Goal: Task Accomplishment & Management: Use online tool/utility

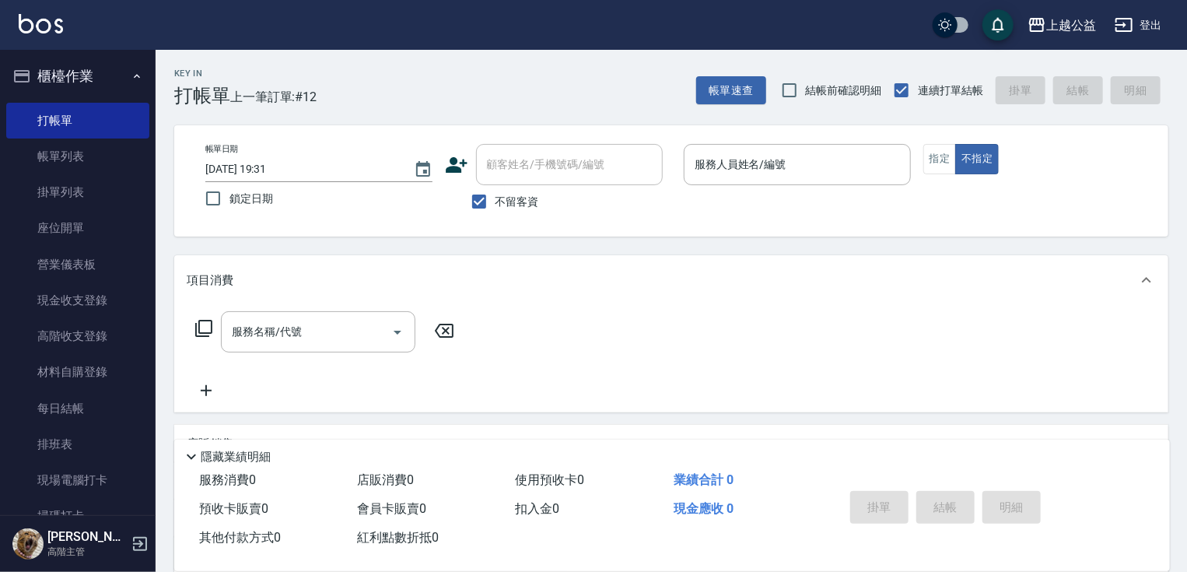
click at [544, 159] on div "顧客姓名/手機號碼/編號" at bounding box center [569, 164] width 187 height 41
click at [528, 190] on label "不留客資" at bounding box center [501, 201] width 76 height 33
click at [495, 190] on input "不留客資" at bounding box center [479, 201] width 33 height 33
checkbox input "false"
click at [532, 172] on input "顧客姓名/手機號碼/編號" at bounding box center [557, 164] width 149 height 27
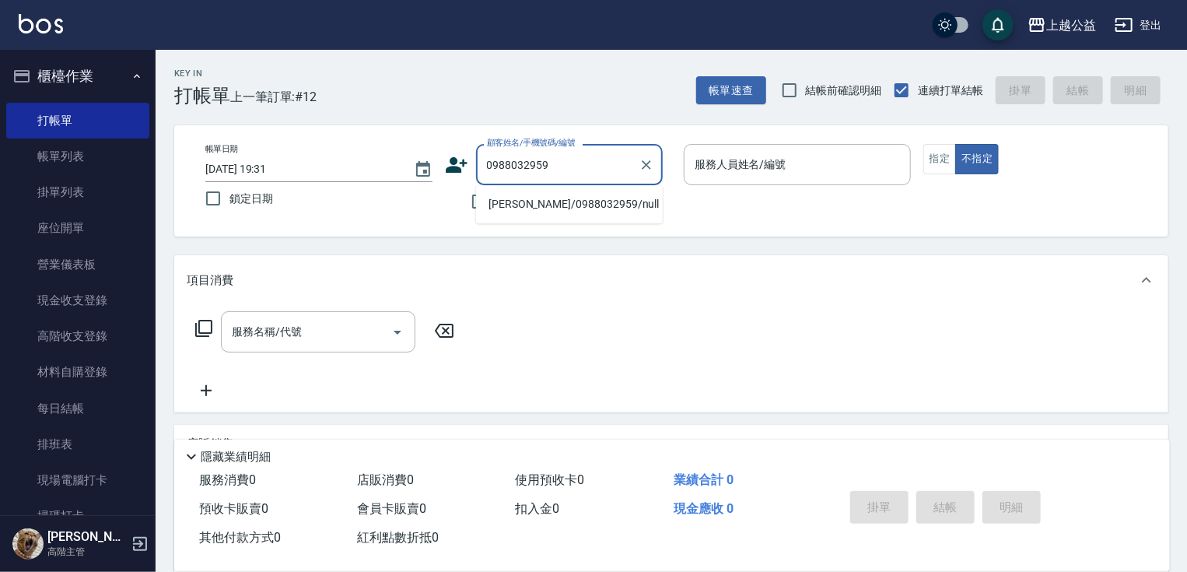
click at [554, 205] on li "[PERSON_NAME]/0988032959/null" at bounding box center [569, 204] width 187 height 26
type input "[PERSON_NAME]/0988032959/null"
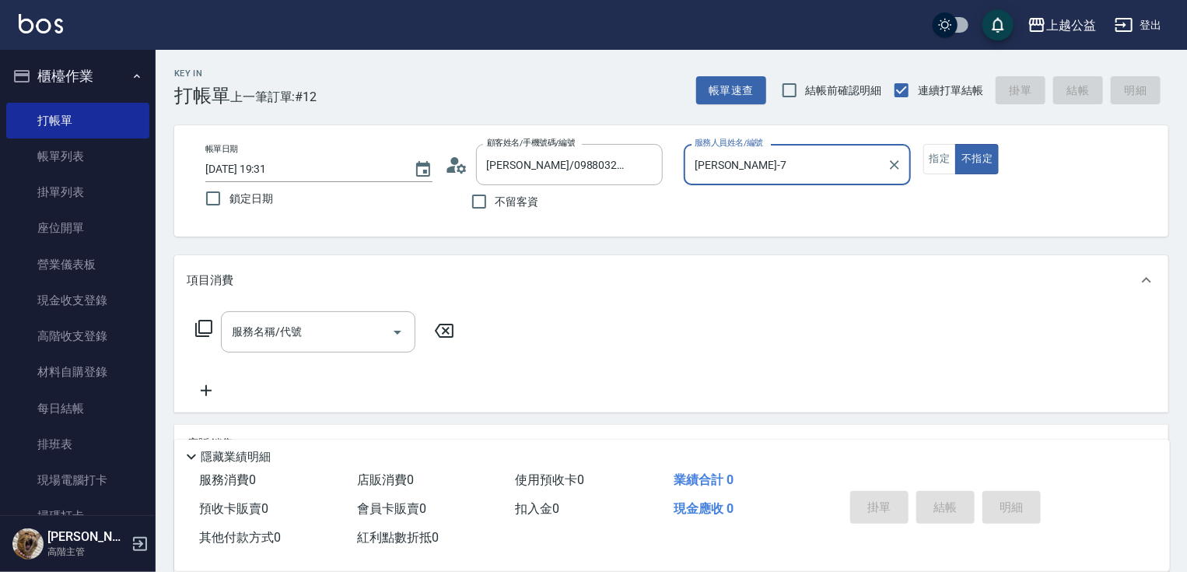
scroll to position [19, 0]
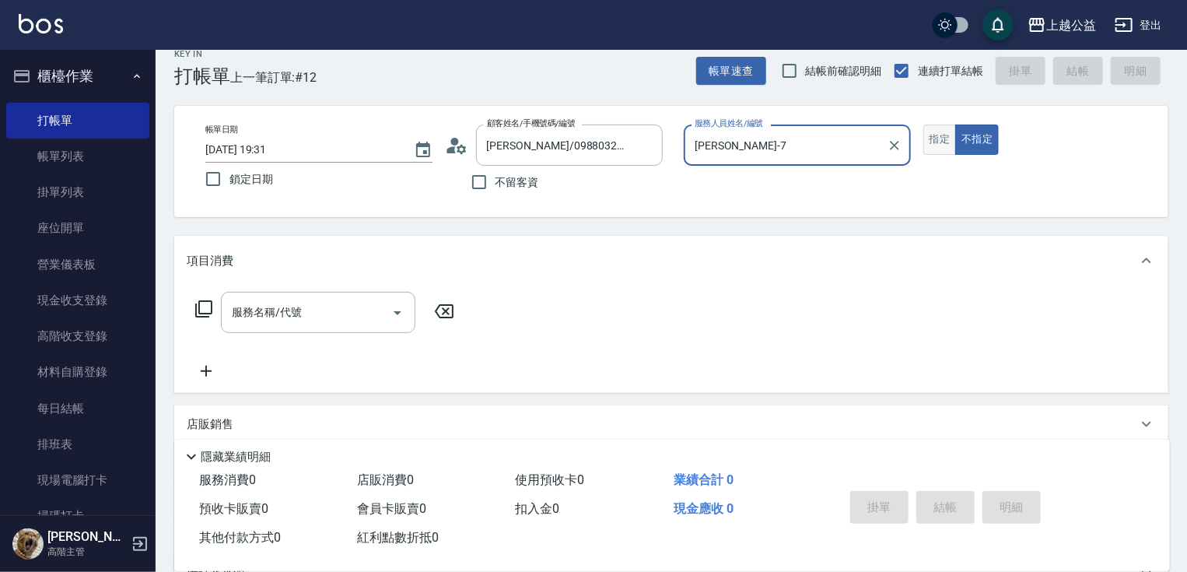
type input "[PERSON_NAME]-7"
click at [936, 142] on button "指定" at bounding box center [939, 139] width 33 height 30
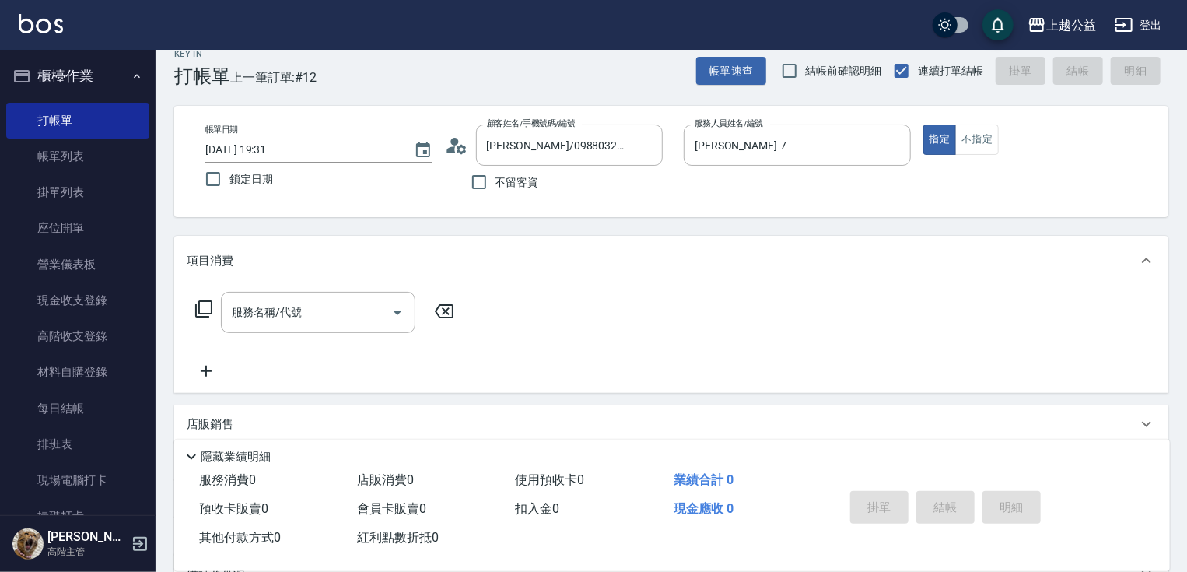
type button "true"
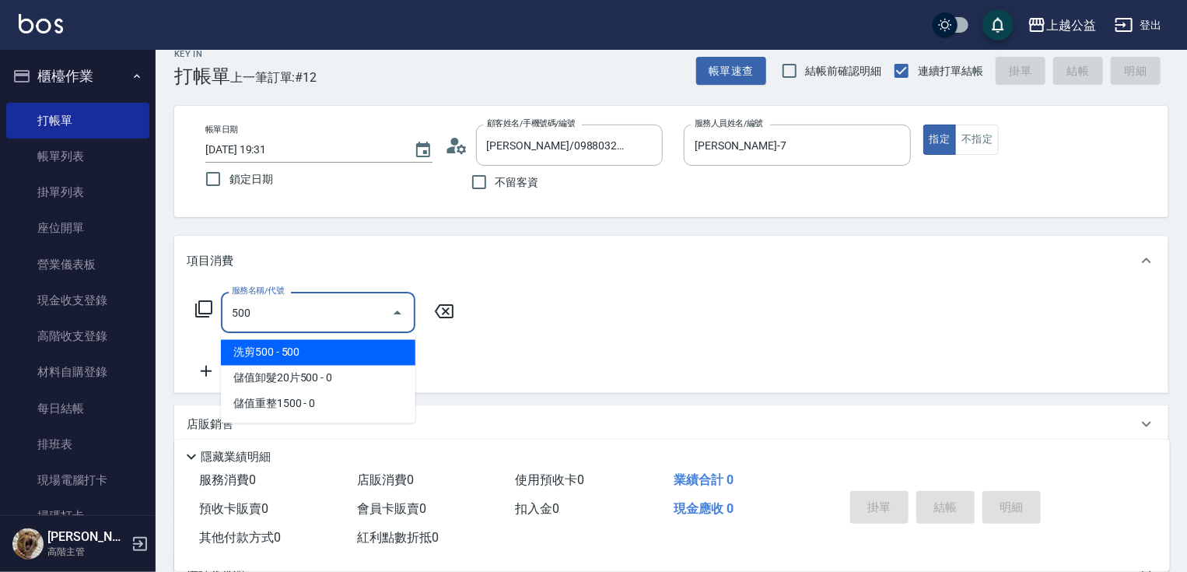
type input "洗剪500(500)"
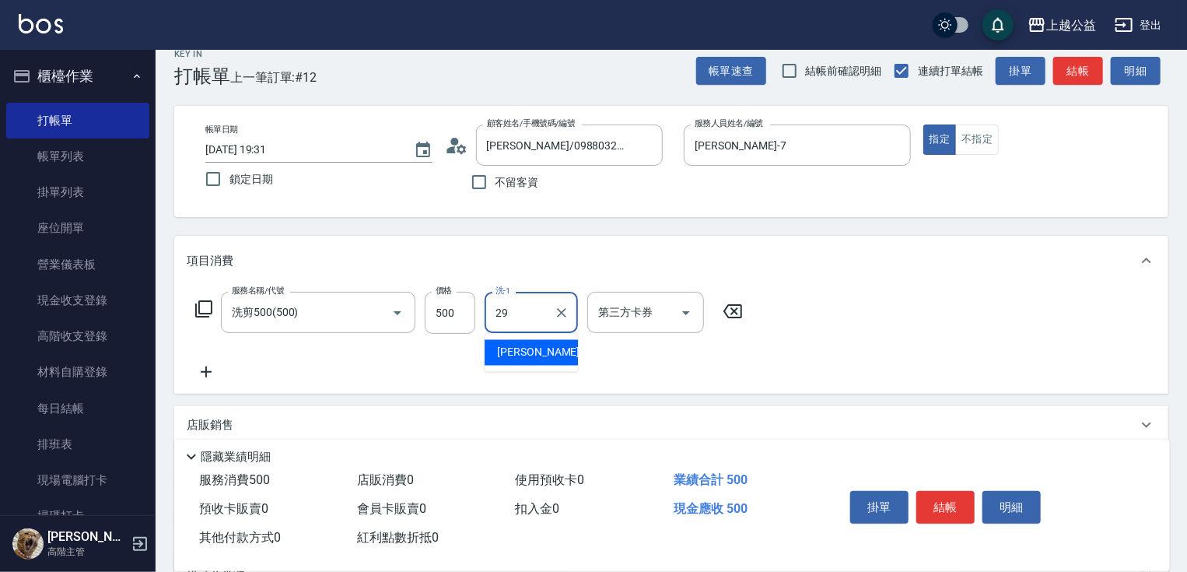
type input "[PERSON_NAME]-29"
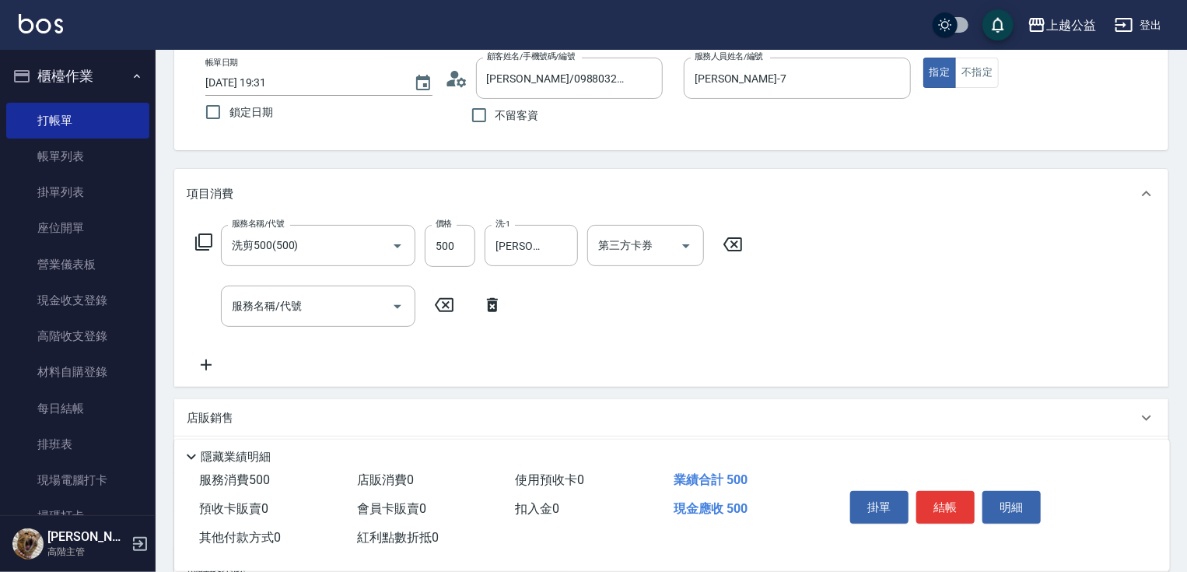
scroll to position [248, 0]
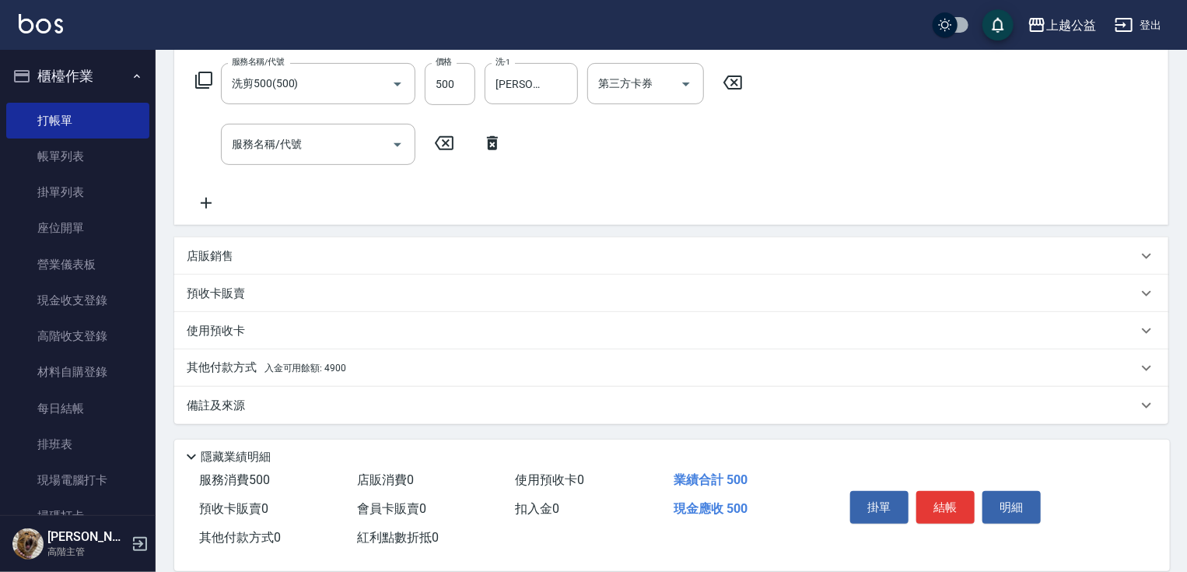
click at [243, 366] on p "其他付款方式 入金可用餘額: 4900" at bounding box center [266, 367] width 159 height 17
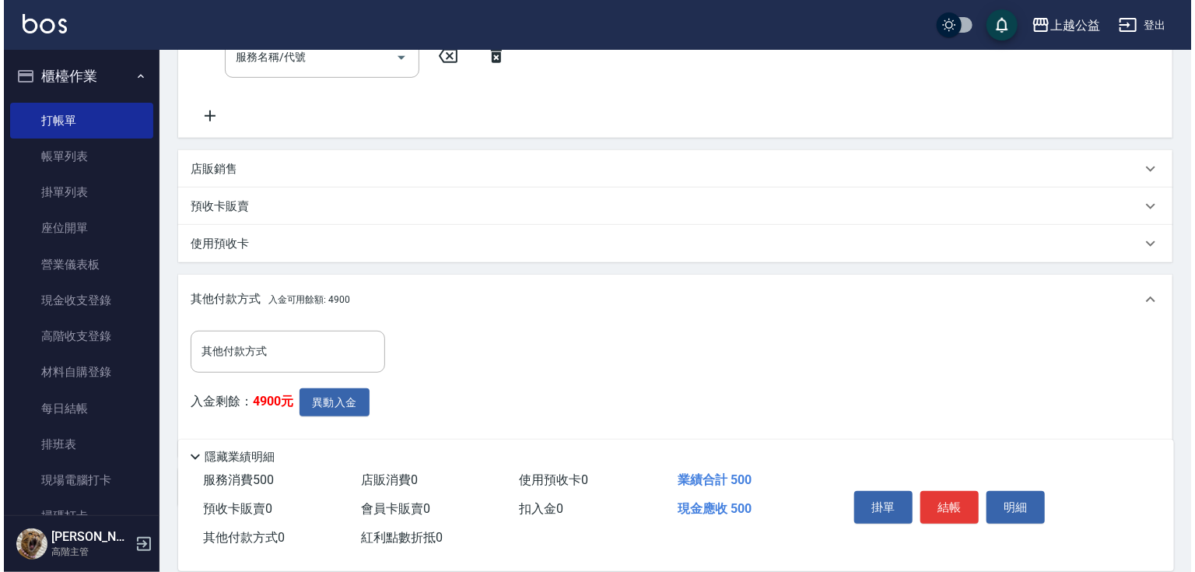
scroll to position [417, 0]
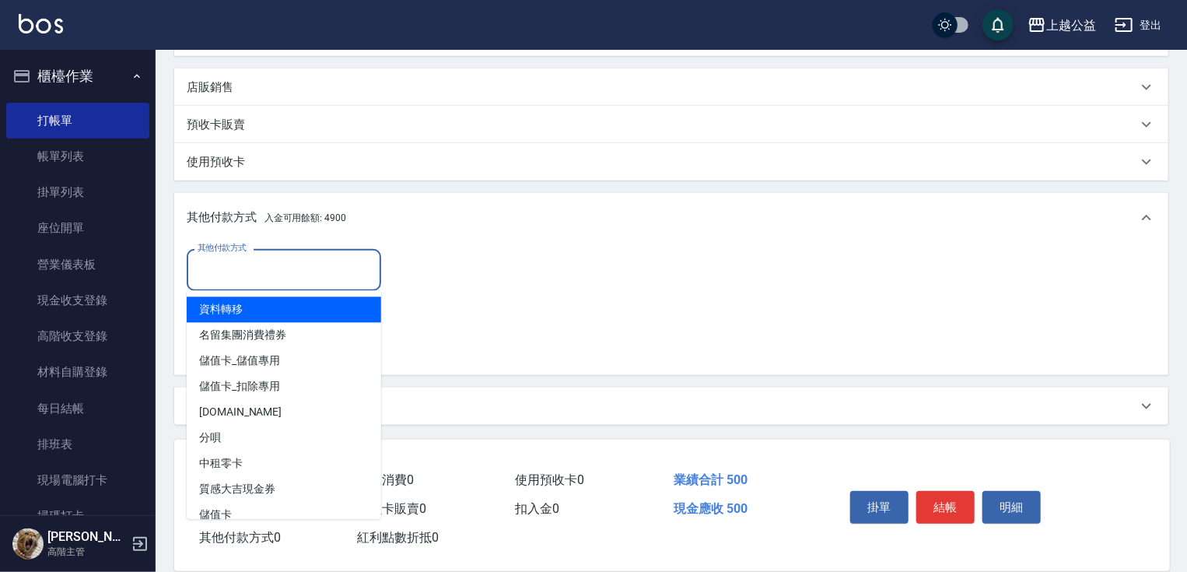
click at [297, 275] on input "其他付款方式" at bounding box center [284, 269] width 180 height 27
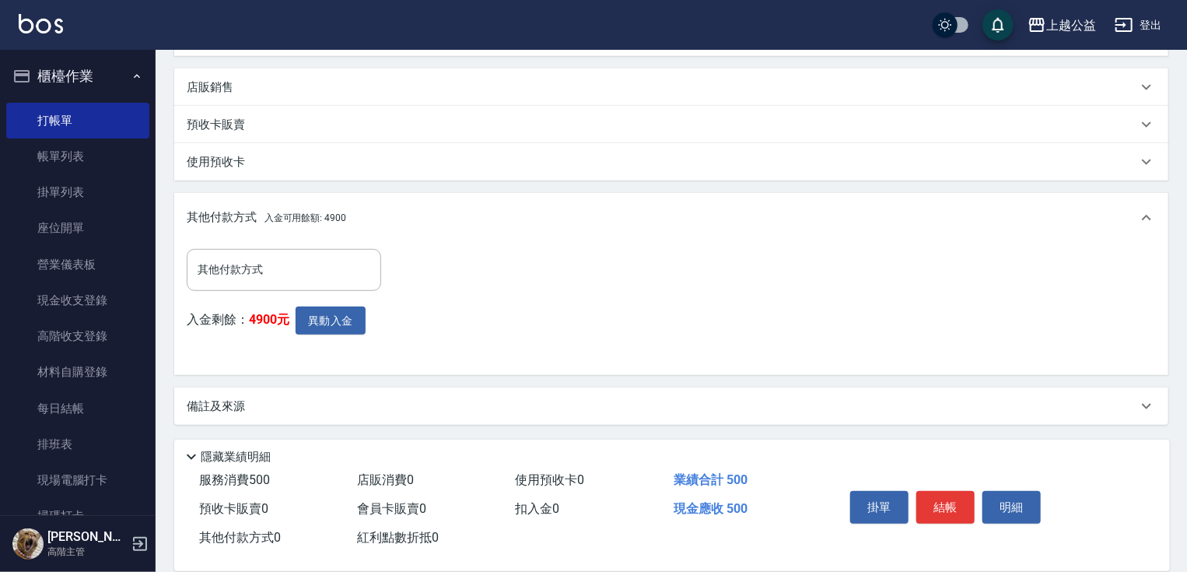
click at [274, 520] on div "預收卡販賣 0" at bounding box center [272, 509] width 158 height 29
click at [252, 264] on input "其他付款方式" at bounding box center [284, 269] width 180 height 27
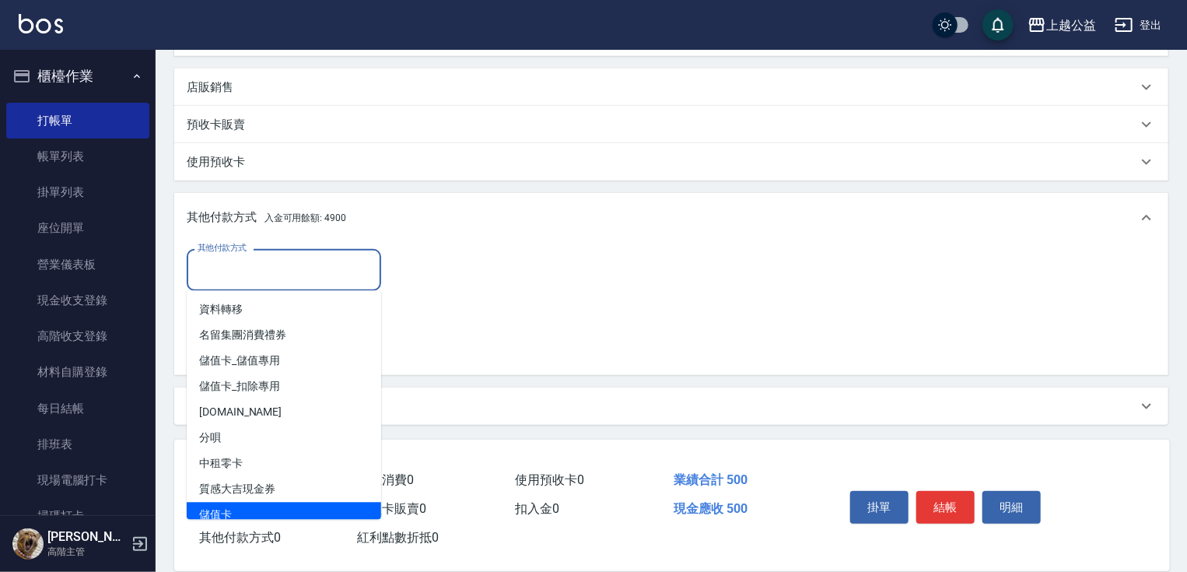
click at [227, 509] on span "儲值卡" at bounding box center [284, 515] width 194 height 26
type input "儲值卡"
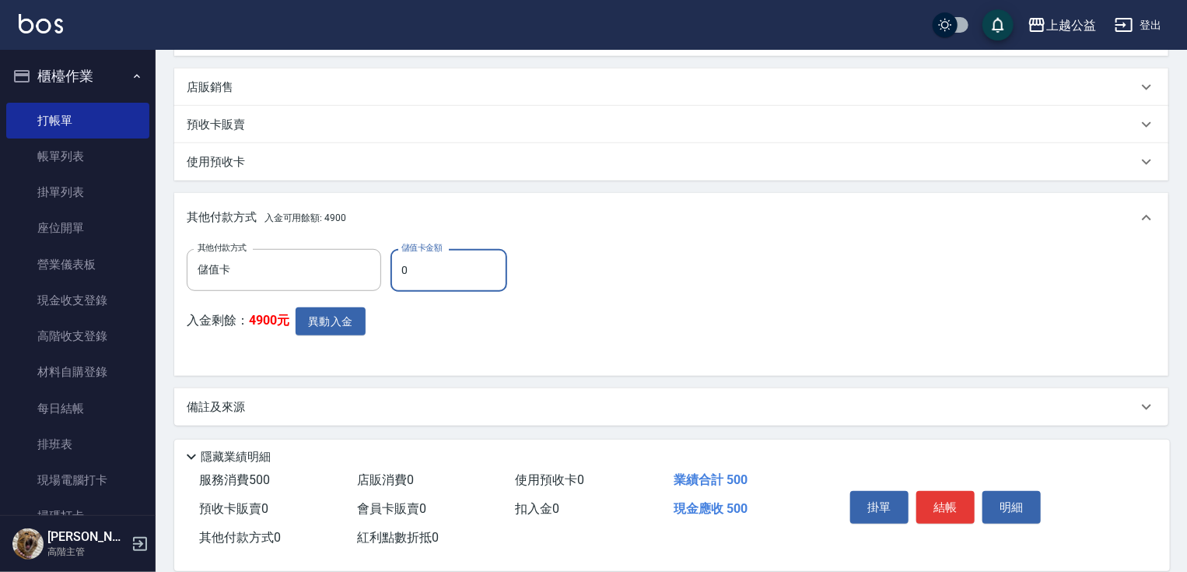
click at [416, 262] on input "0" at bounding box center [448, 270] width 117 height 42
type input "500"
click at [336, 313] on button "異動入金" at bounding box center [331, 321] width 70 height 29
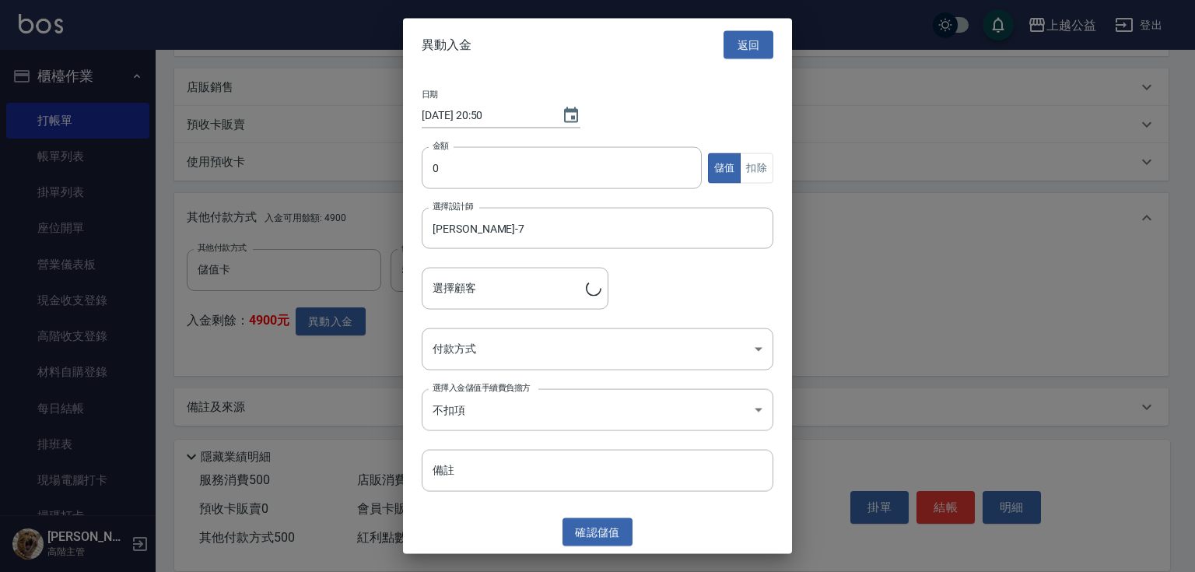
type input "[PERSON_NAME]/0988032959"
click at [460, 144] on div "日期 [DATE] 20:50 金額 0 金額 儲值 扣除 選擇設計師 [PERSON_NAME]-7 選擇設計師 選擇顧客 [PERSON_NAME]/09…" at bounding box center [597, 291] width 389 height 439
click at [462, 149] on input "0" at bounding box center [562, 168] width 280 height 42
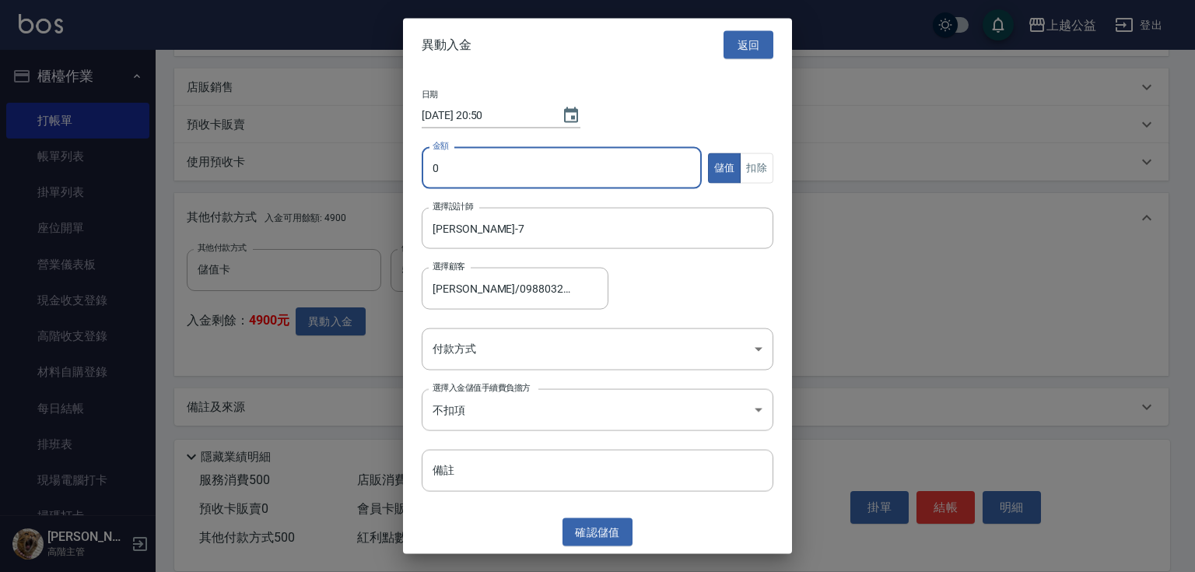
click at [462, 149] on input "0" at bounding box center [562, 168] width 280 height 42
type input "500"
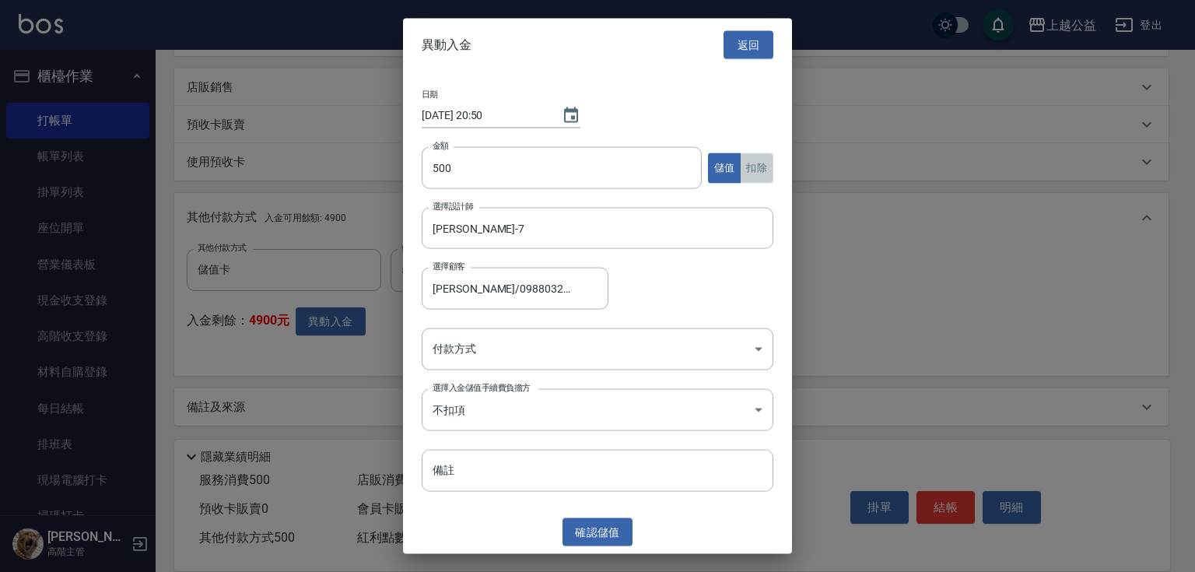
click at [765, 168] on button "扣除" at bounding box center [756, 167] width 33 height 30
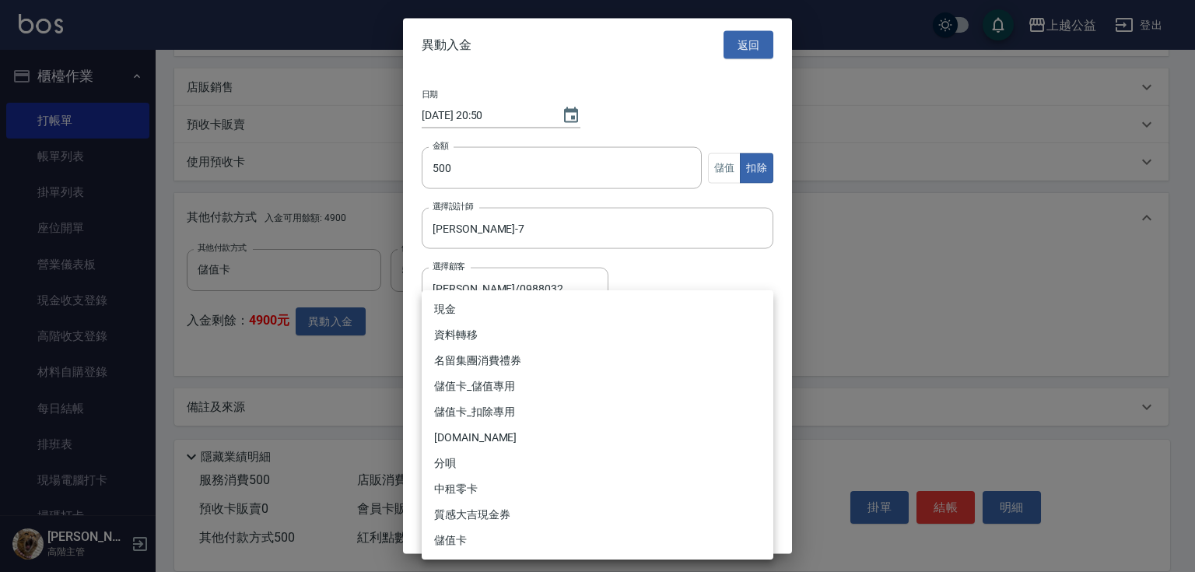
click at [482, 345] on body "上越公益 登出 櫃檯作業 打帳單 帳單列表 掛單列表 座位開單 營業儀表板 現金收支登錄 高階收支登錄 材料自購登錄 每日結帳 排班表 現場電腦打卡 掃碼打卡…" at bounding box center [597, 78] width 1195 height 990
click at [491, 401] on li "儲值卡_扣除專用" at bounding box center [598, 412] width 352 height 26
type input "儲值卡_扣除專用"
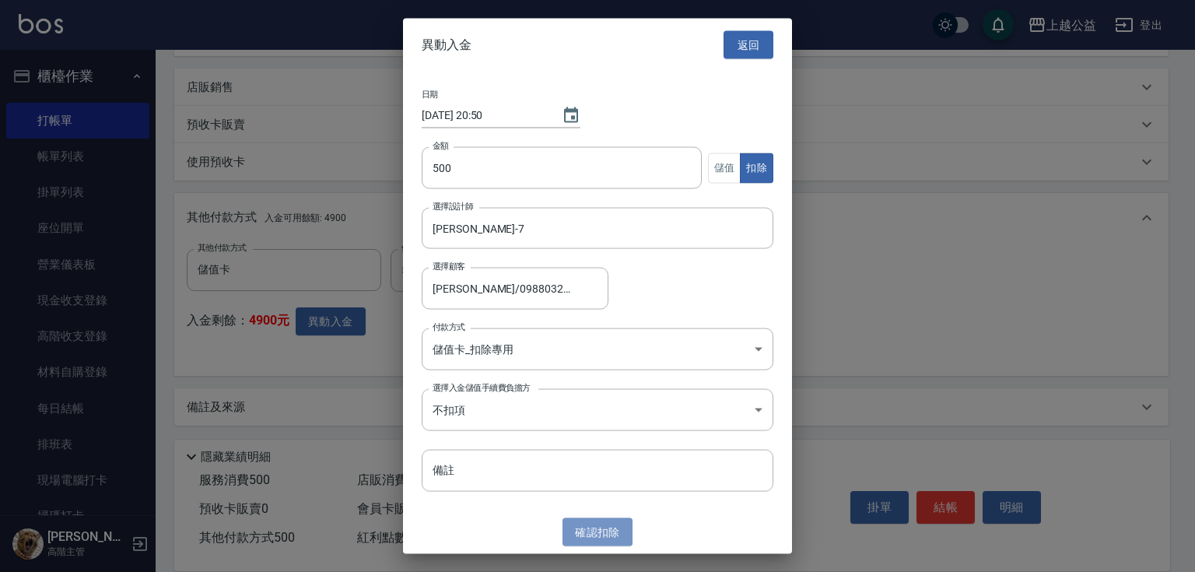
click at [592, 534] on button "確認 扣除" at bounding box center [597, 531] width 70 height 29
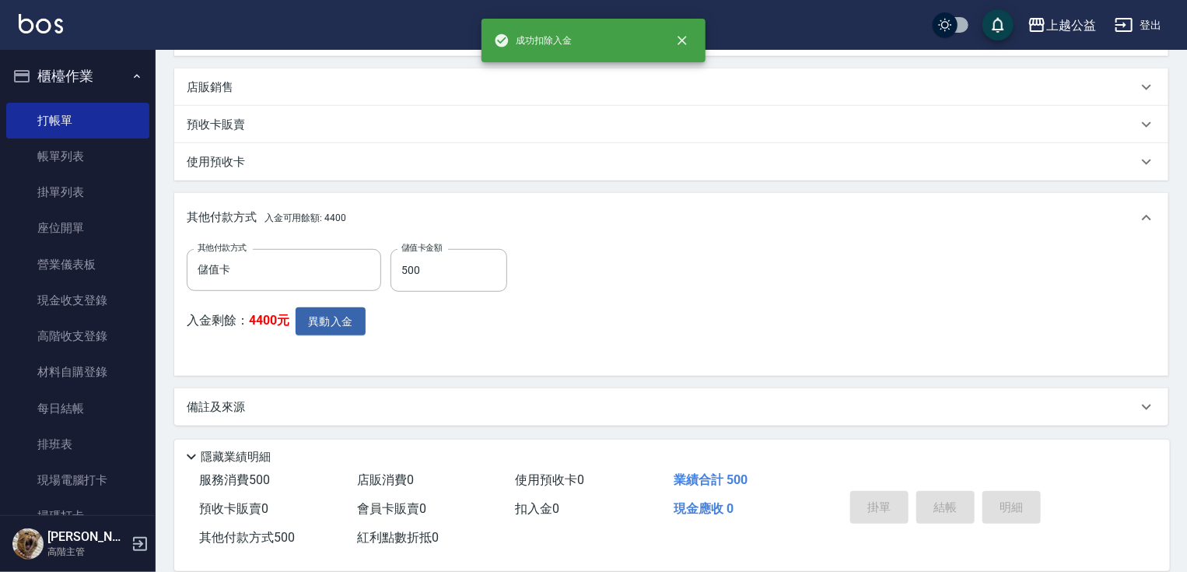
type input "[DATE] 20:51"
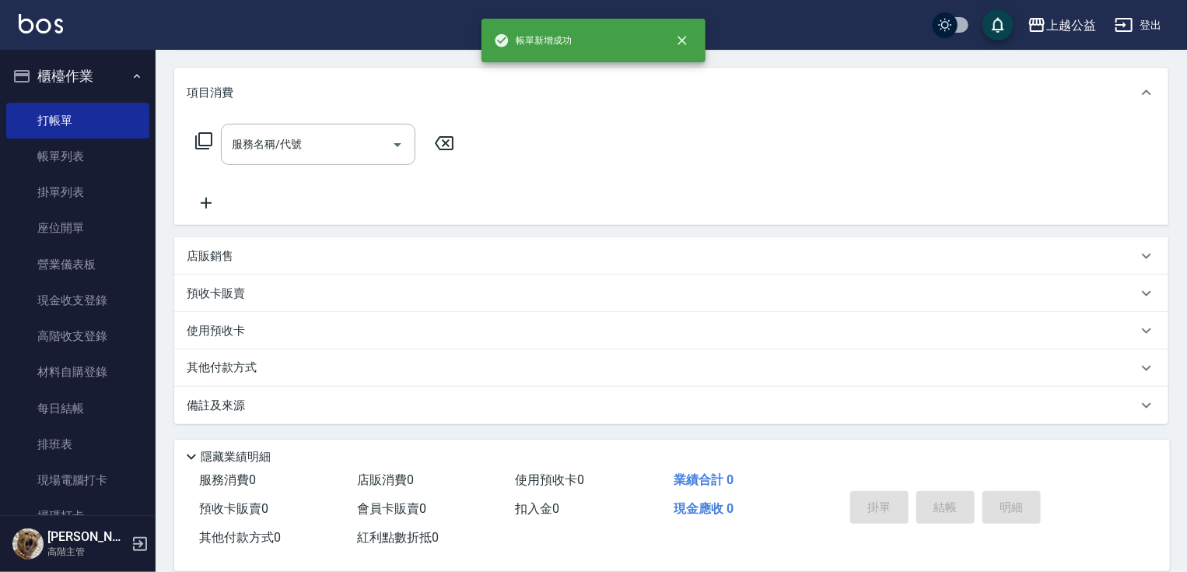
scroll to position [0, 0]
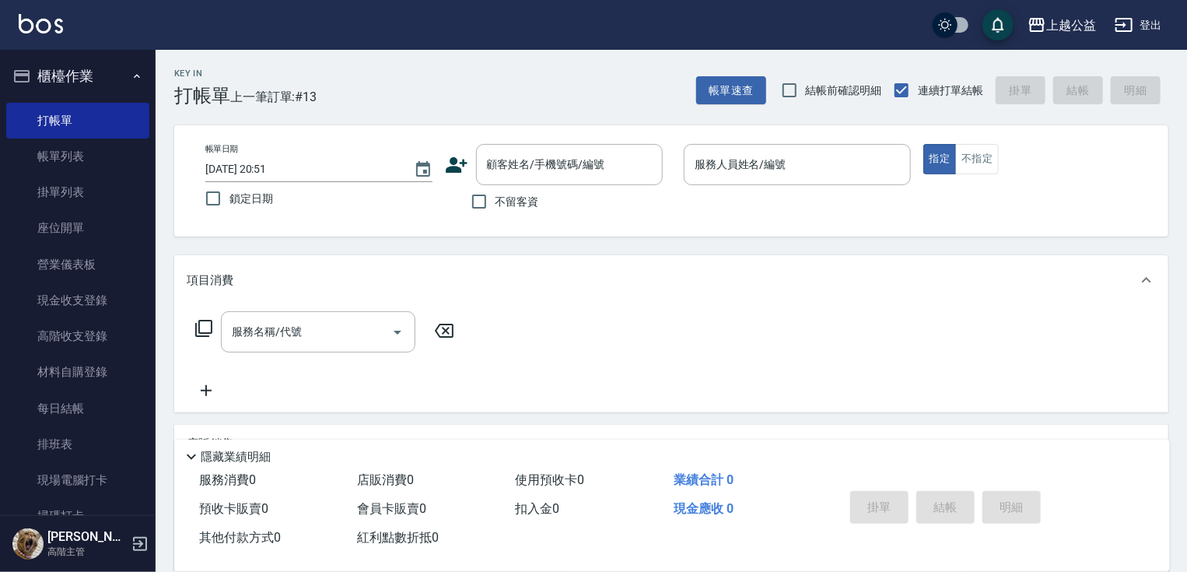
click at [506, 208] on span "不留客資" at bounding box center [517, 202] width 44 height 16
click at [495, 208] on input "不留客資" at bounding box center [479, 201] width 33 height 33
checkbox input "true"
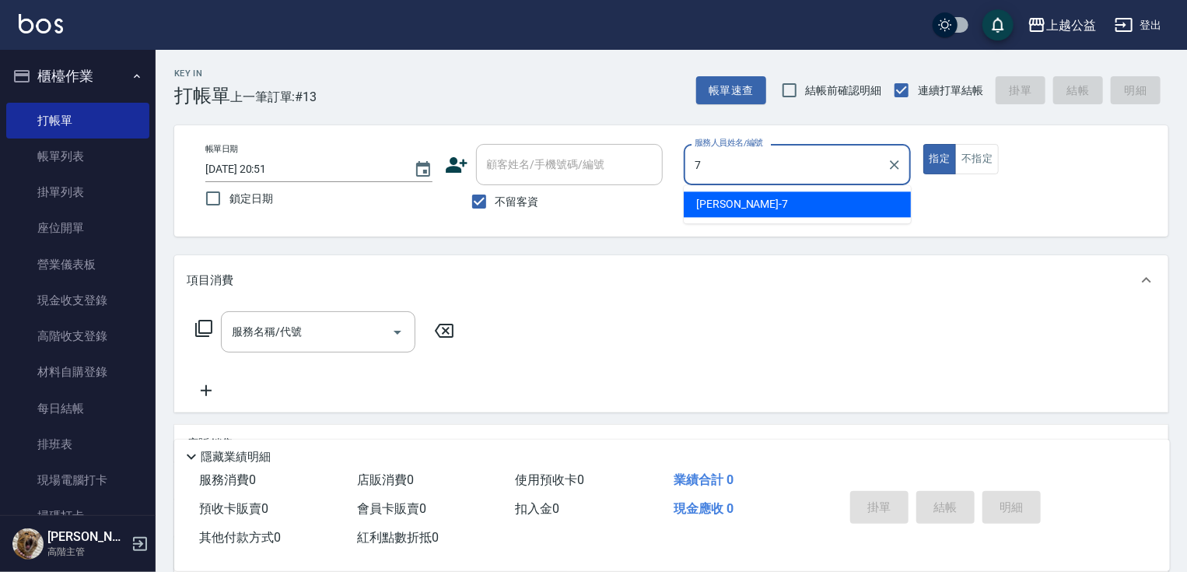
type input "[PERSON_NAME]-7"
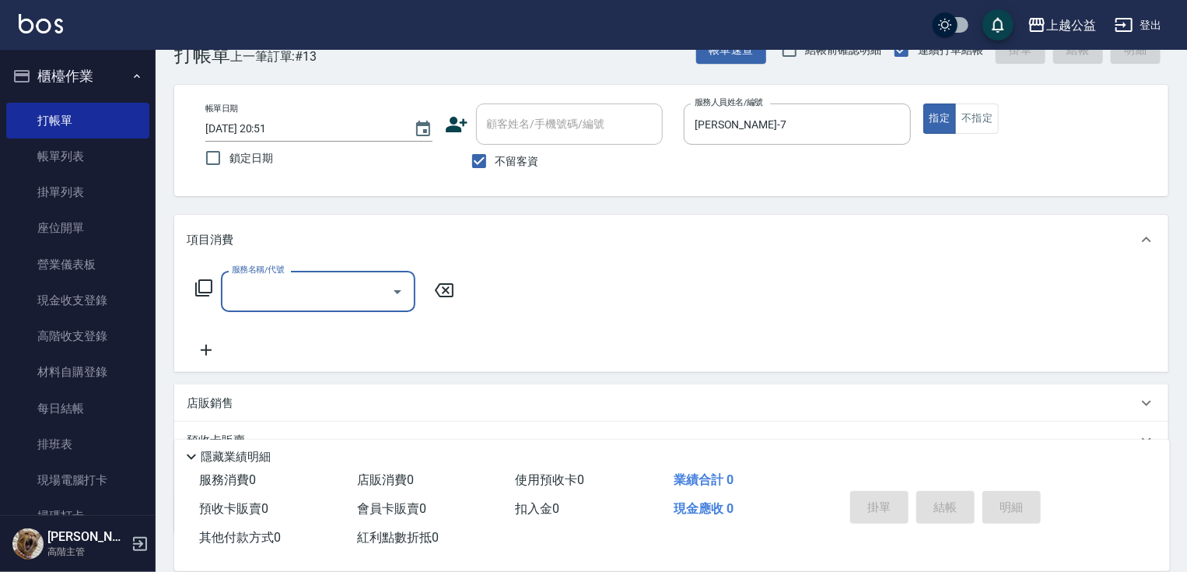
scroll to position [47, 0]
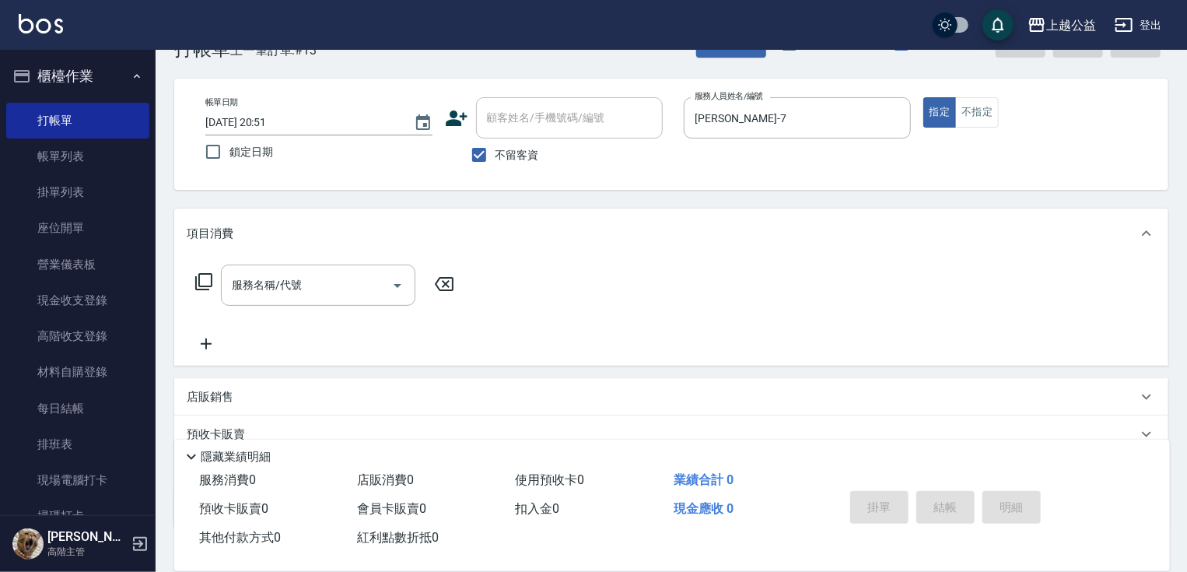
click at [208, 285] on icon at bounding box center [203, 281] width 19 height 19
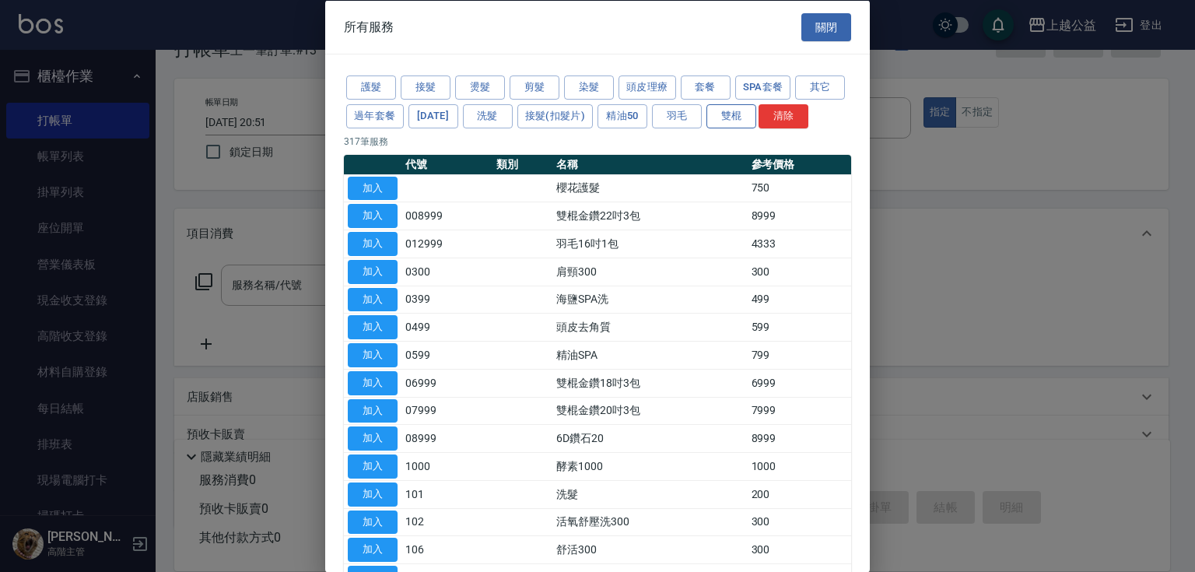
click at [756, 121] on button "雙棍" at bounding box center [731, 115] width 50 height 24
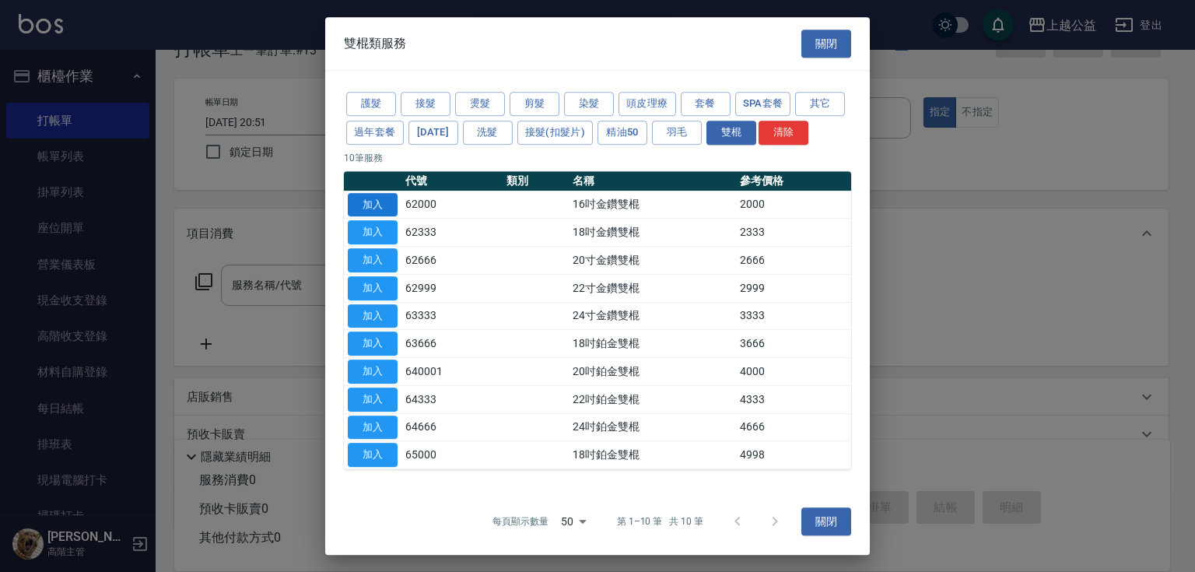
click at [368, 210] on button "加入" at bounding box center [373, 205] width 50 height 24
type input "16吋金鑽雙棍(62000)"
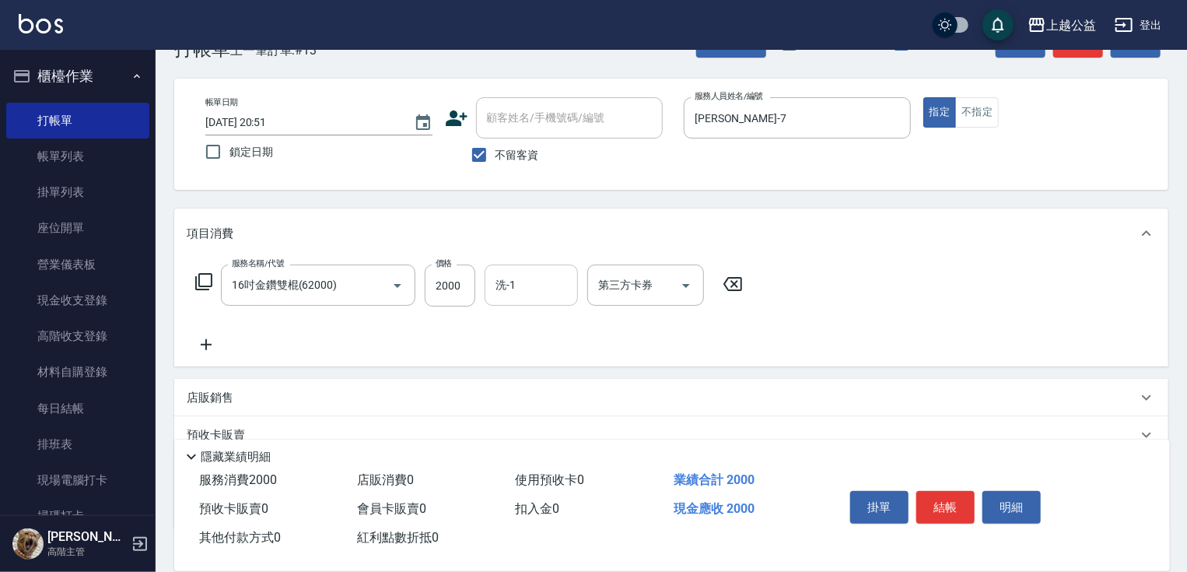
click at [545, 272] on input "洗-1" at bounding box center [531, 284] width 79 height 27
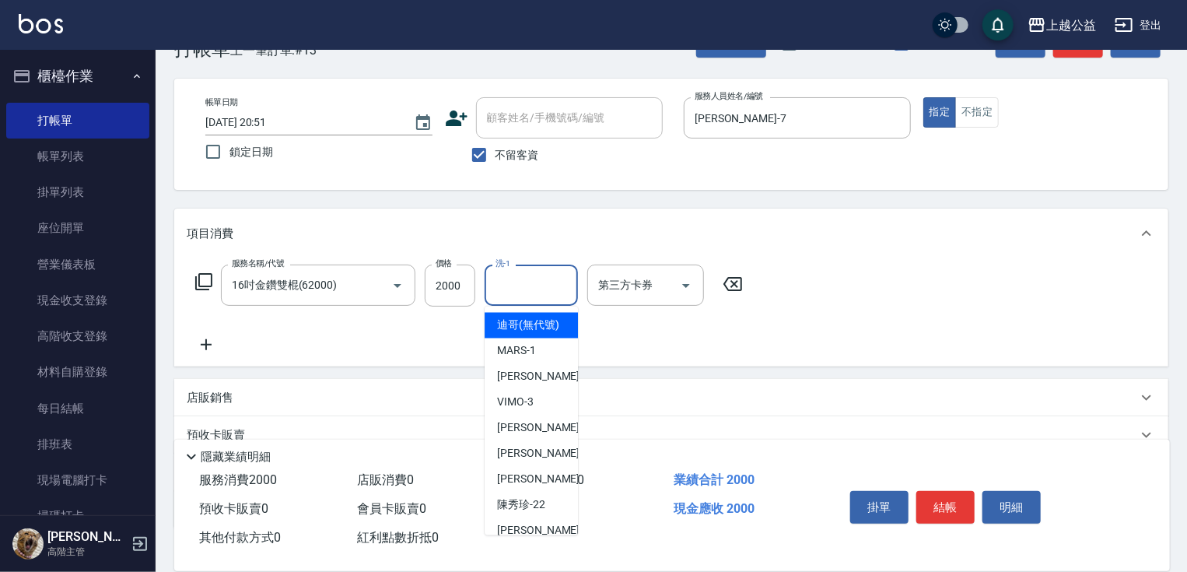
type input "9"
type input "[PERSON_NAME]-29"
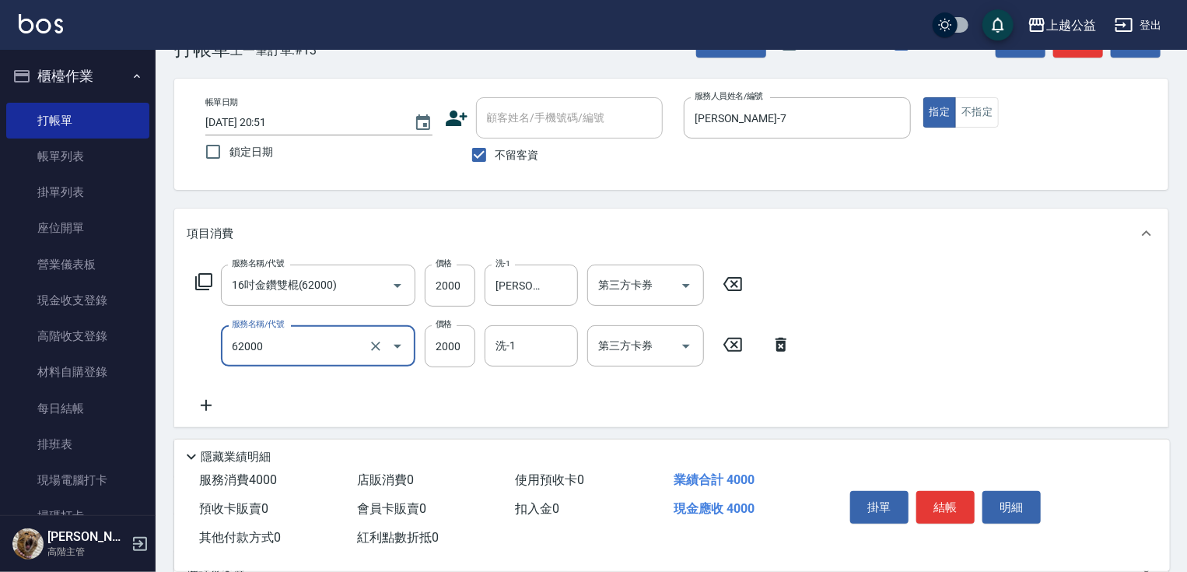
type input "16吋金鑽雙棍(62000)"
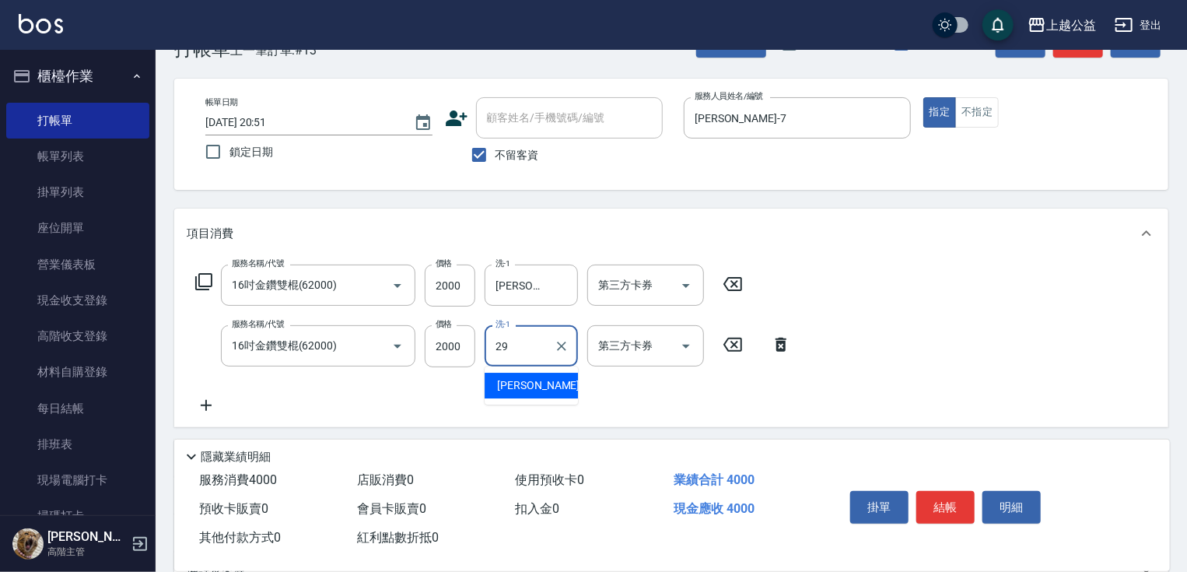
type input "[PERSON_NAME]-29"
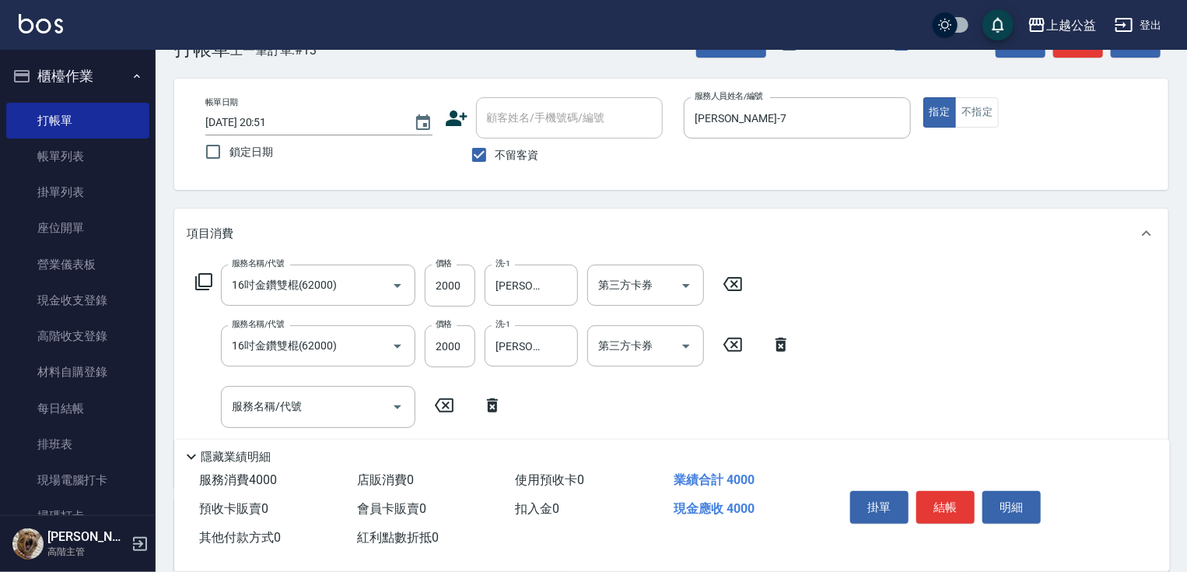
click at [203, 289] on icon at bounding box center [203, 281] width 17 height 17
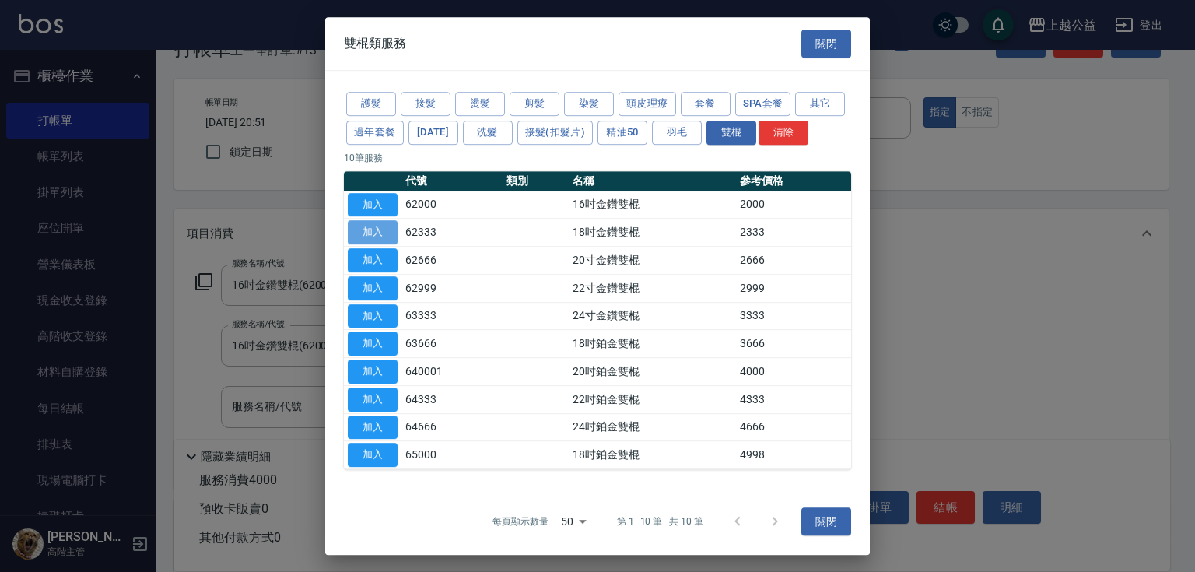
click at [375, 238] on button "加入" at bounding box center [373, 232] width 50 height 24
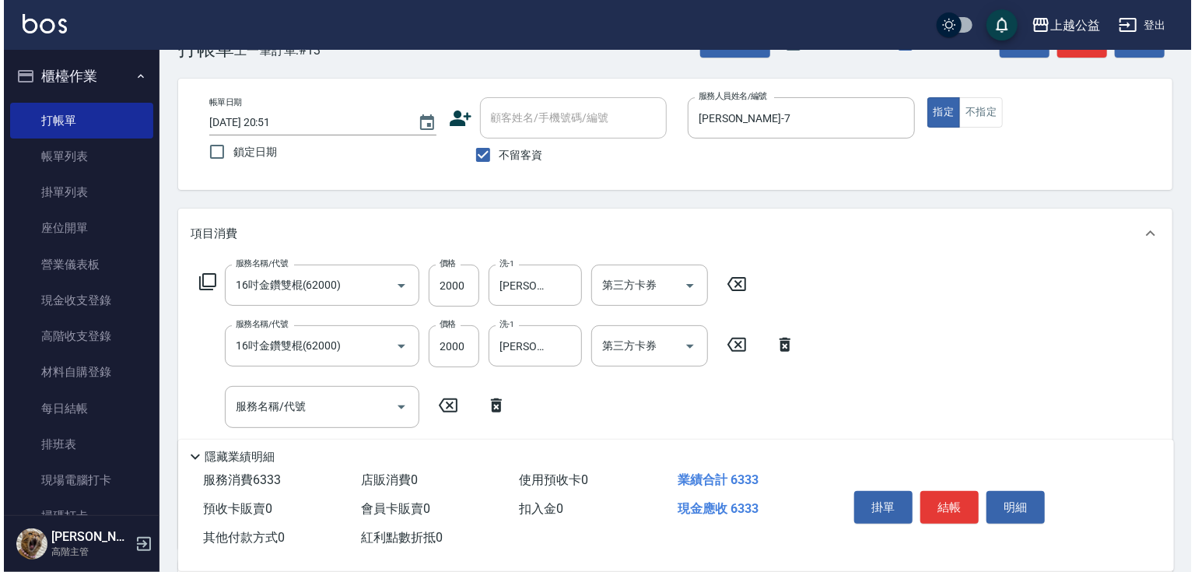
scroll to position [143, 0]
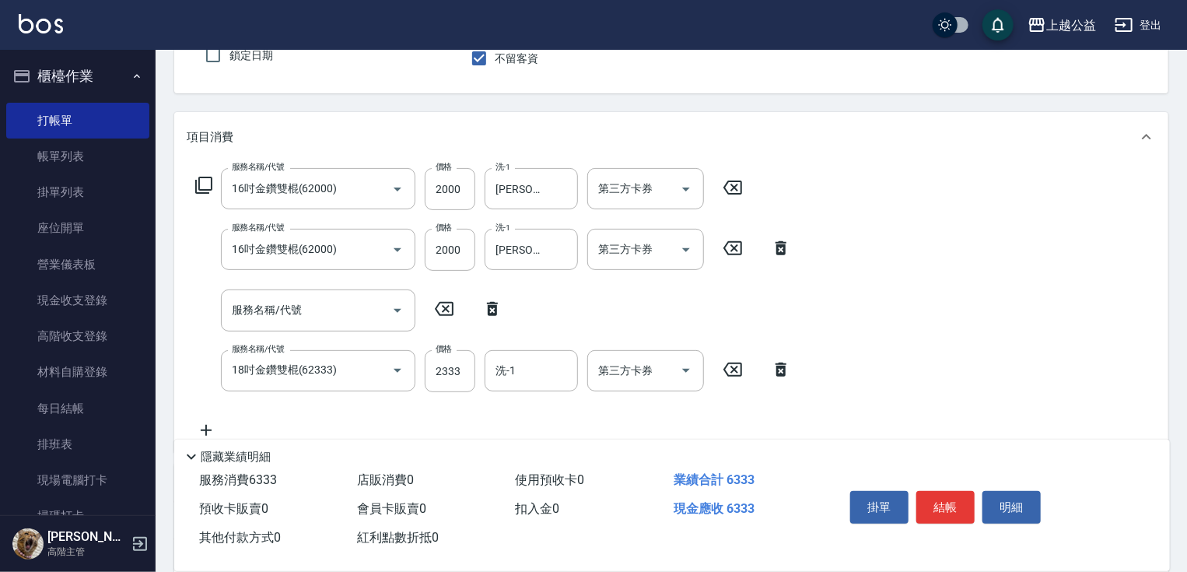
click at [488, 302] on icon at bounding box center [492, 308] width 39 height 19
type input "18吋金鑽雙棍(62333)"
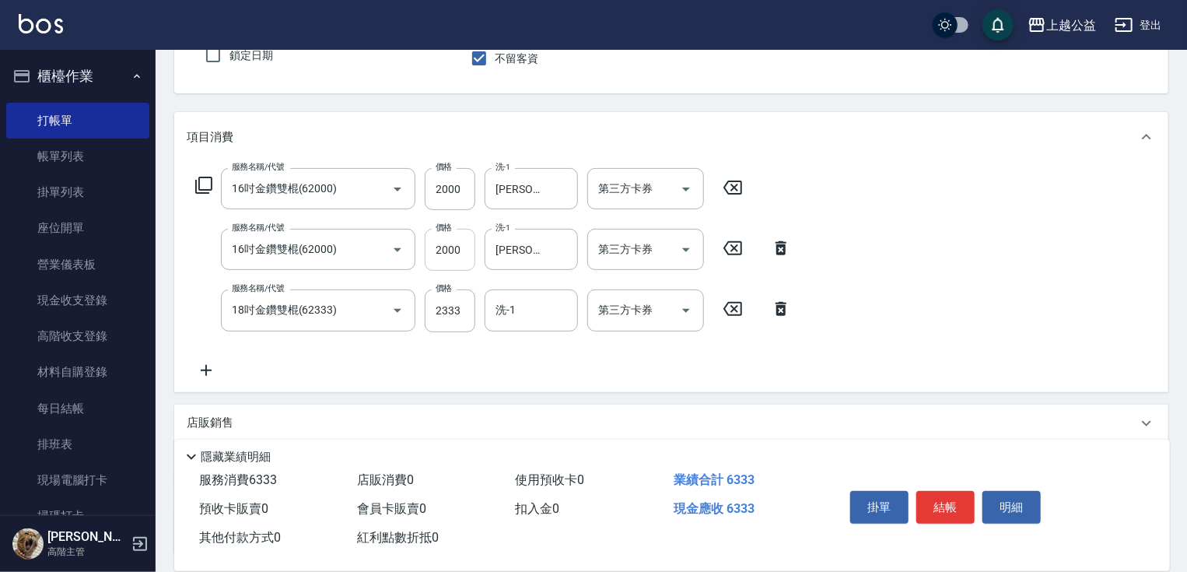
click at [457, 249] on input "2000" at bounding box center [450, 250] width 51 height 42
click at [460, 252] on input "2000" at bounding box center [450, 250] width 51 height 42
type input "2333"
click at [461, 179] on input "2000" at bounding box center [450, 189] width 51 height 42
type input "2333"
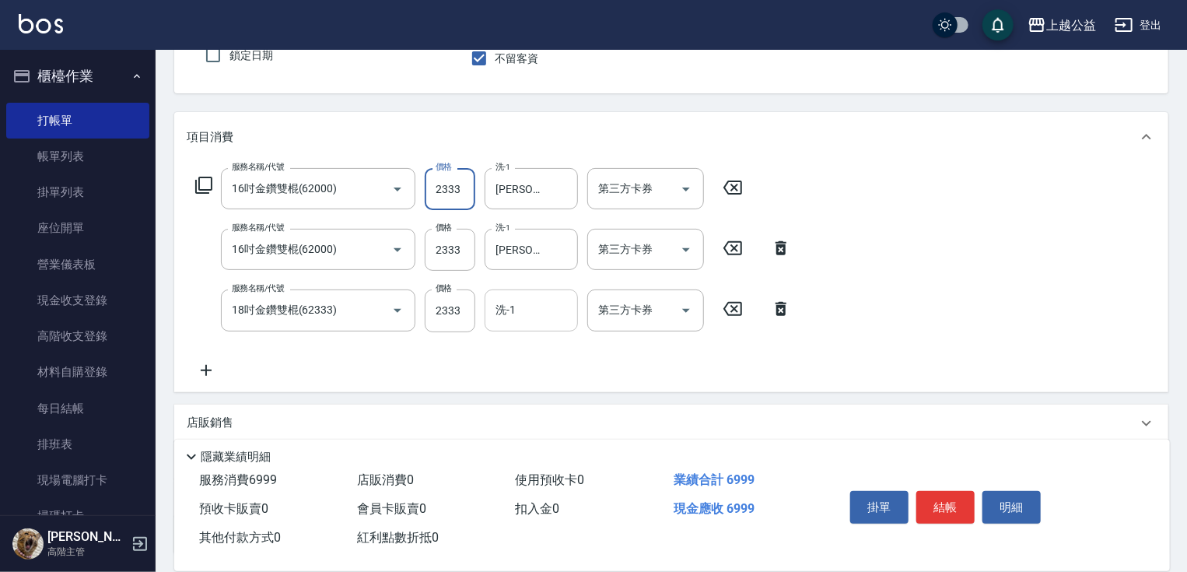
click at [539, 312] on input "洗-1" at bounding box center [531, 309] width 79 height 27
type input "[PERSON_NAME]-29"
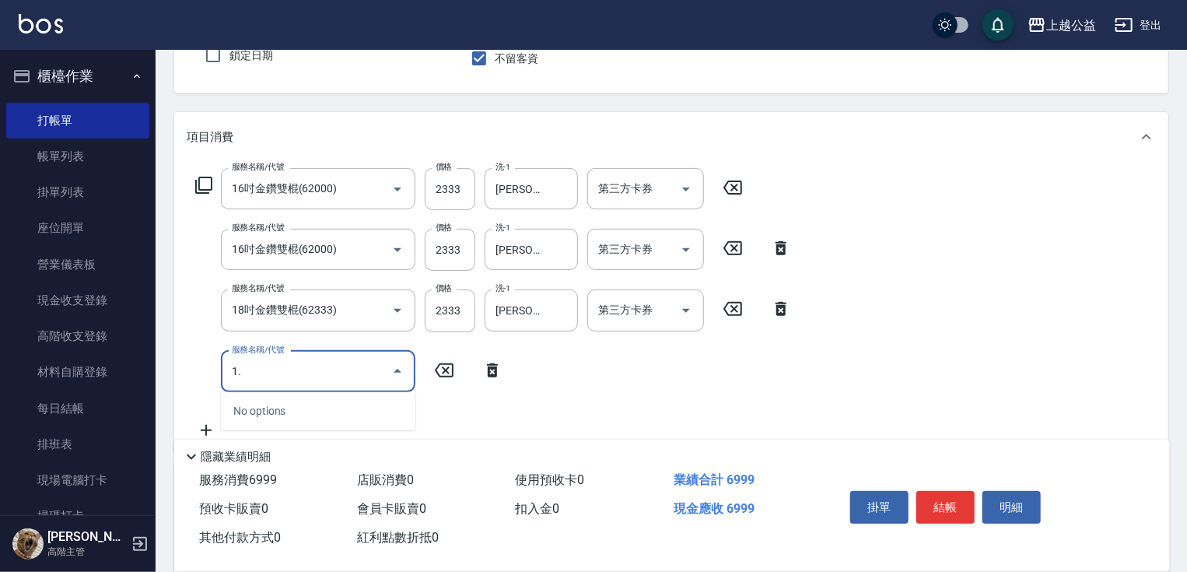
type input "1"
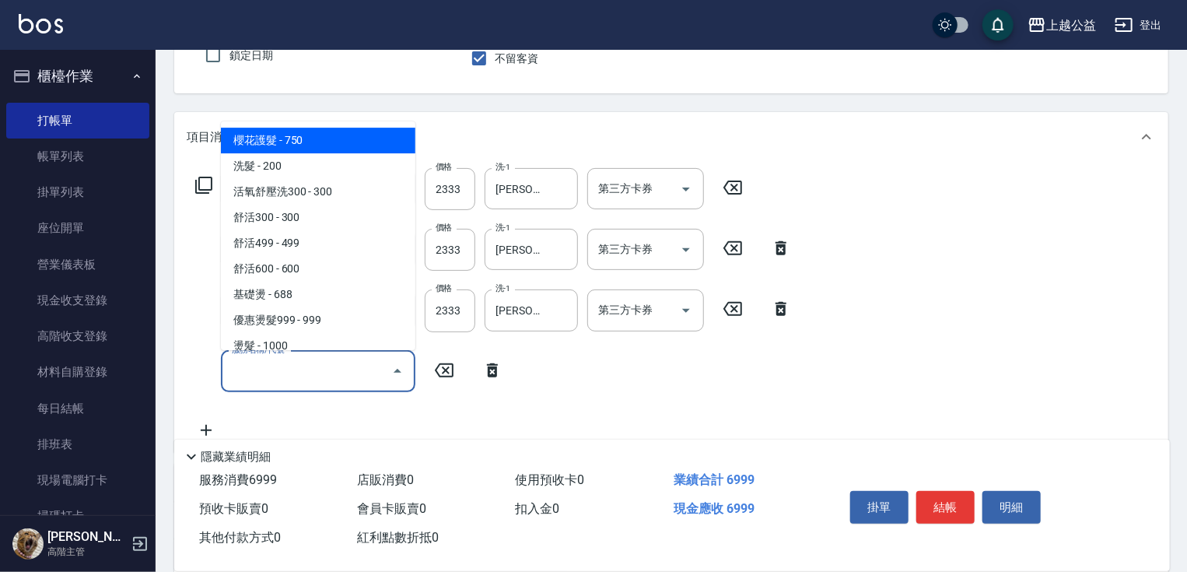
click at [170, 222] on div "Key In 打帳單 上一筆訂單:#13 帳單速查 結帳前確認明細 連續打單結帳 掛單 結帳 明細 帳單日期 [DATE] 20:51 鎖定日期 顧客姓名/手…" at bounding box center [671, 334] width 1031 height 855
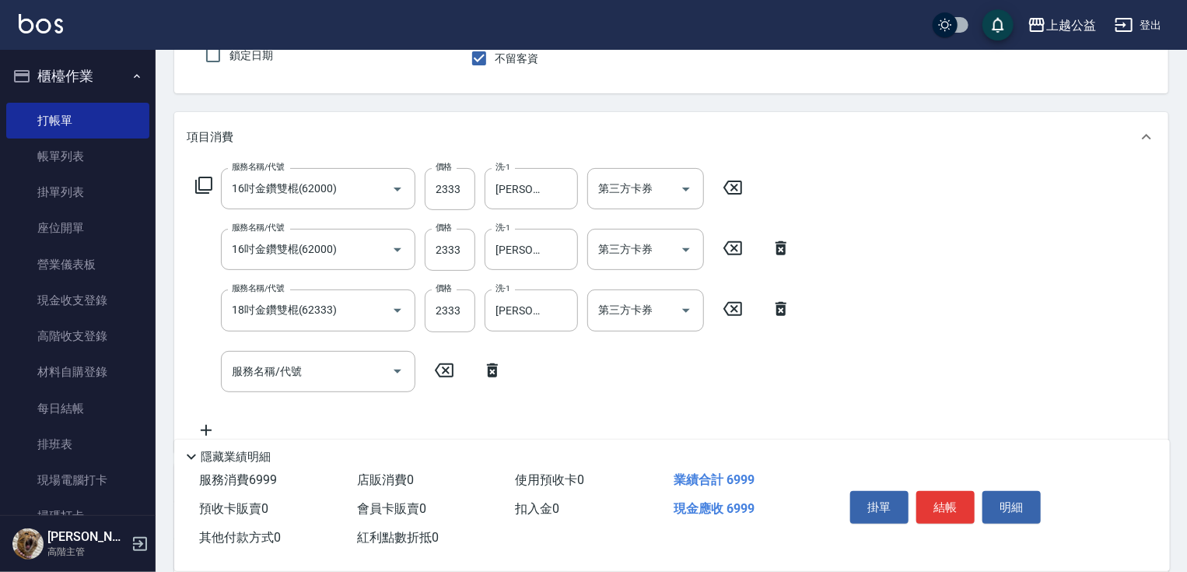
click at [203, 190] on icon at bounding box center [203, 185] width 19 height 19
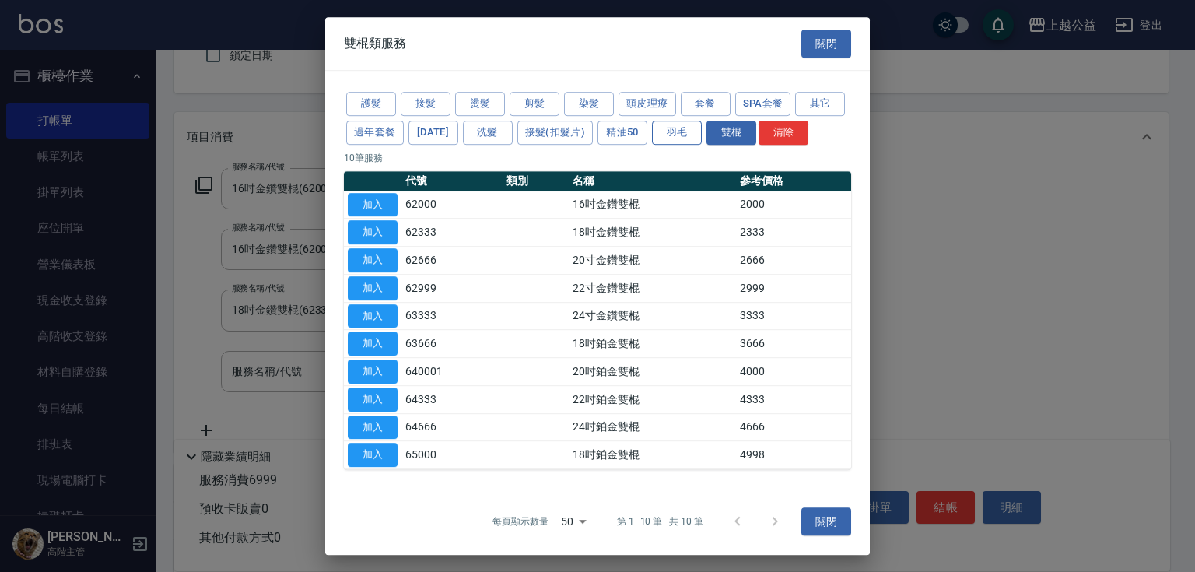
click at [678, 138] on button "羽毛" at bounding box center [677, 133] width 50 height 24
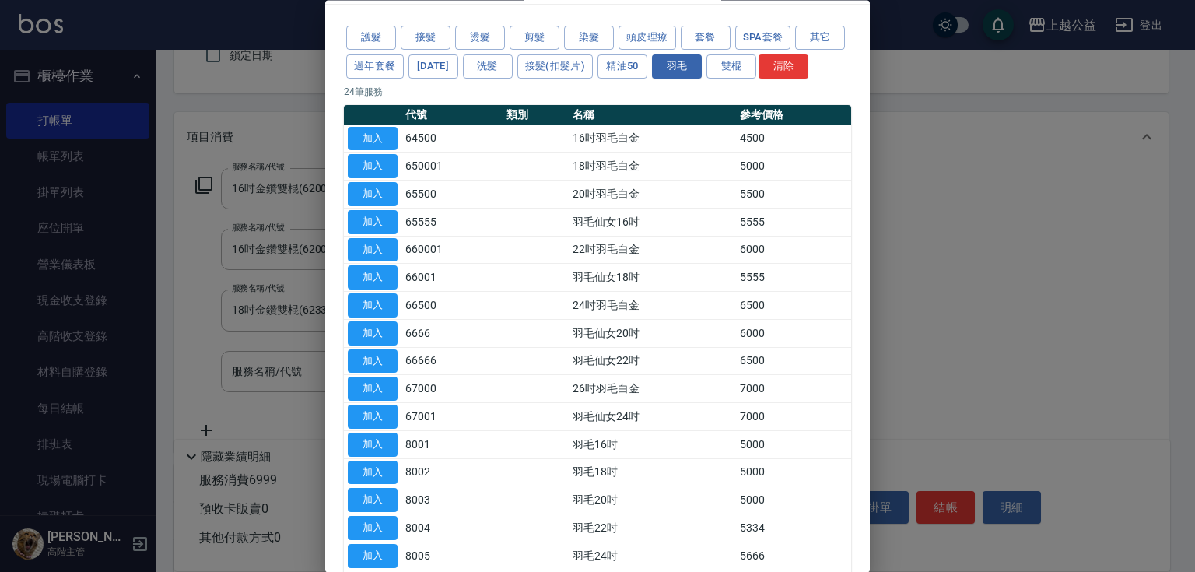
scroll to position [45, 0]
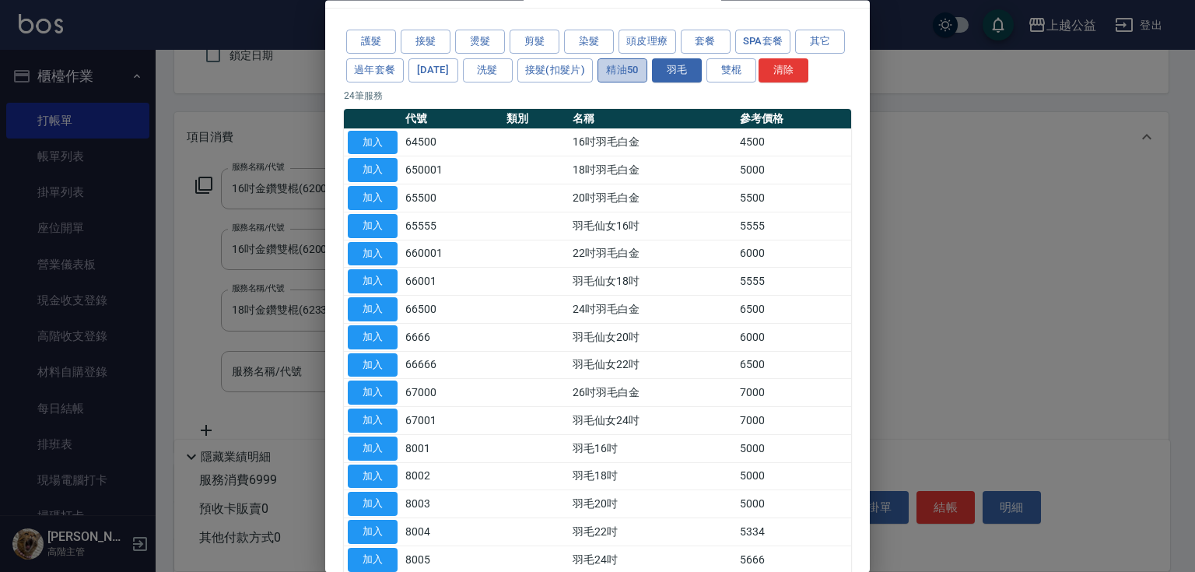
click at [647, 71] on button "精油50" at bounding box center [622, 70] width 50 height 24
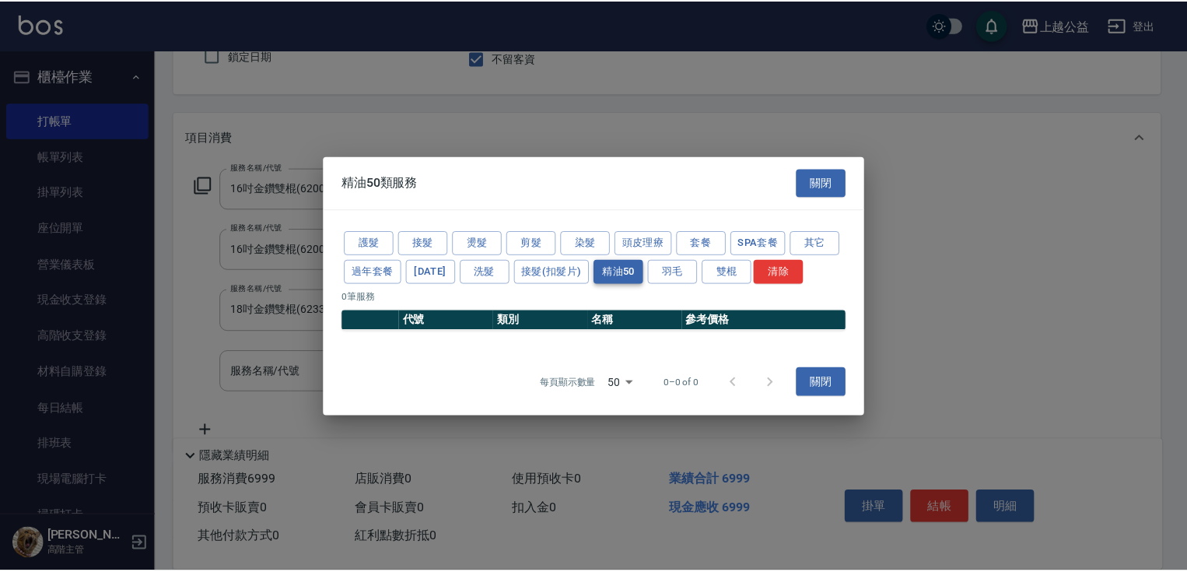
scroll to position [0, 0]
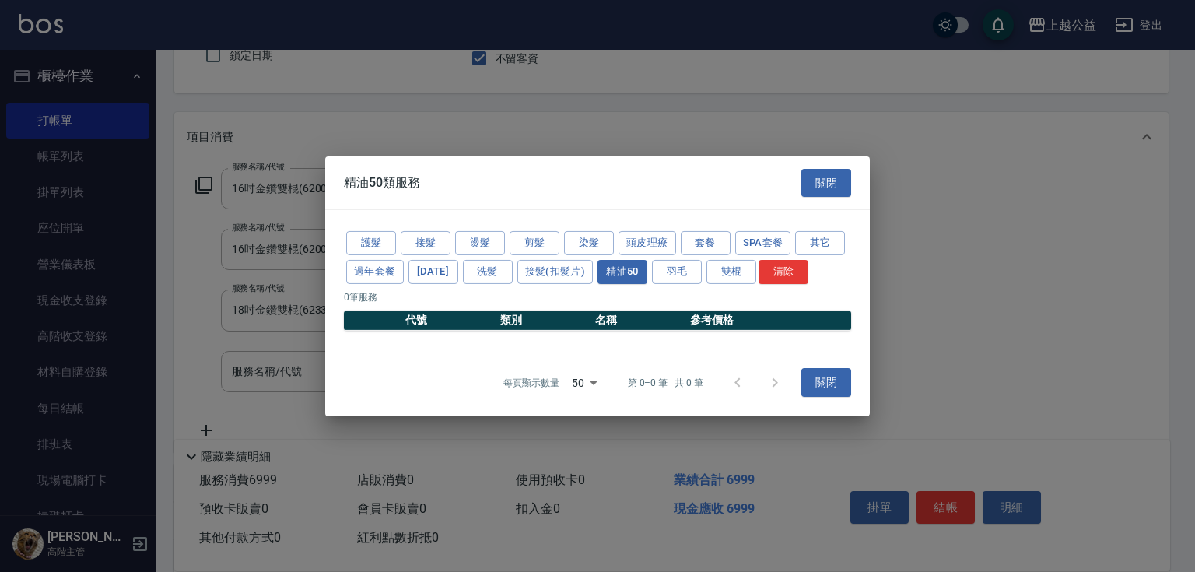
click at [823, 189] on button "關閉" at bounding box center [826, 182] width 50 height 29
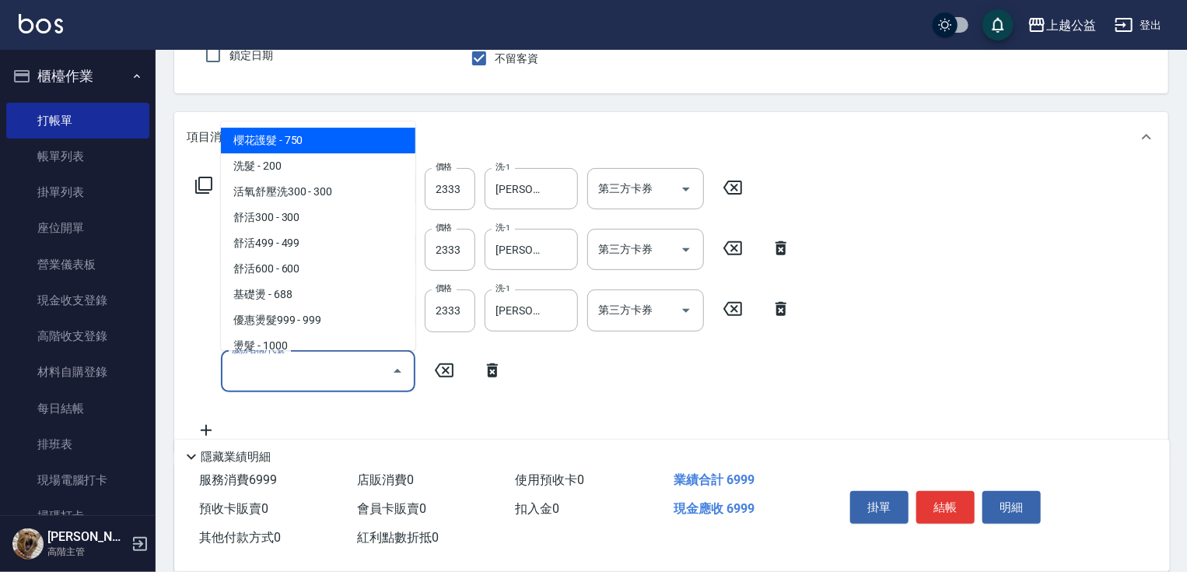
click at [314, 370] on input "服務名稱/代號" at bounding box center [306, 371] width 157 height 27
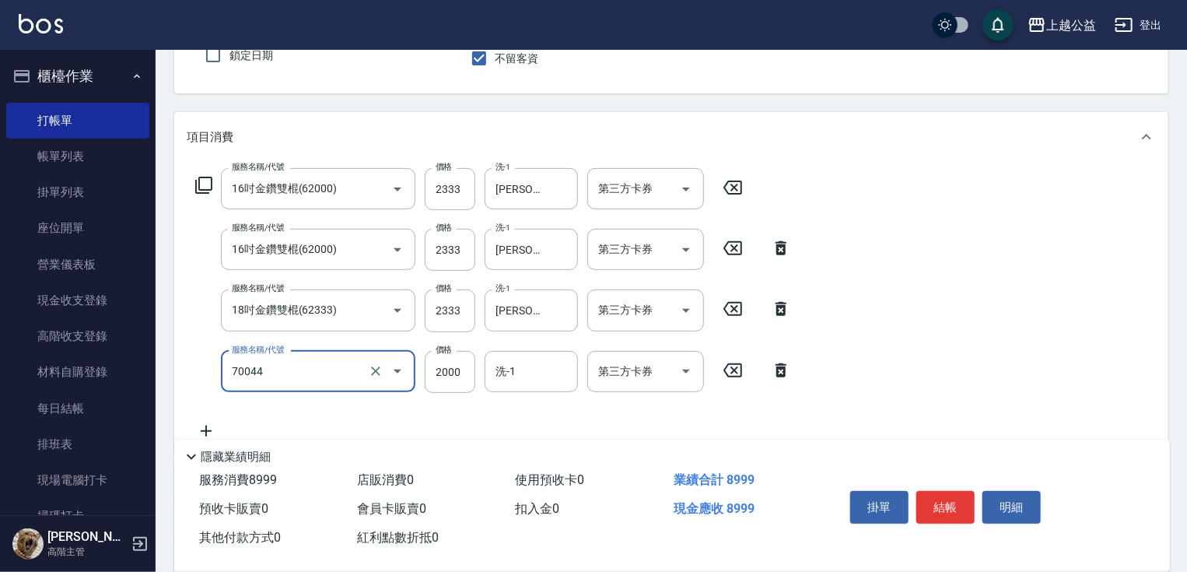
type input "重整一包(70044)"
type input "1500"
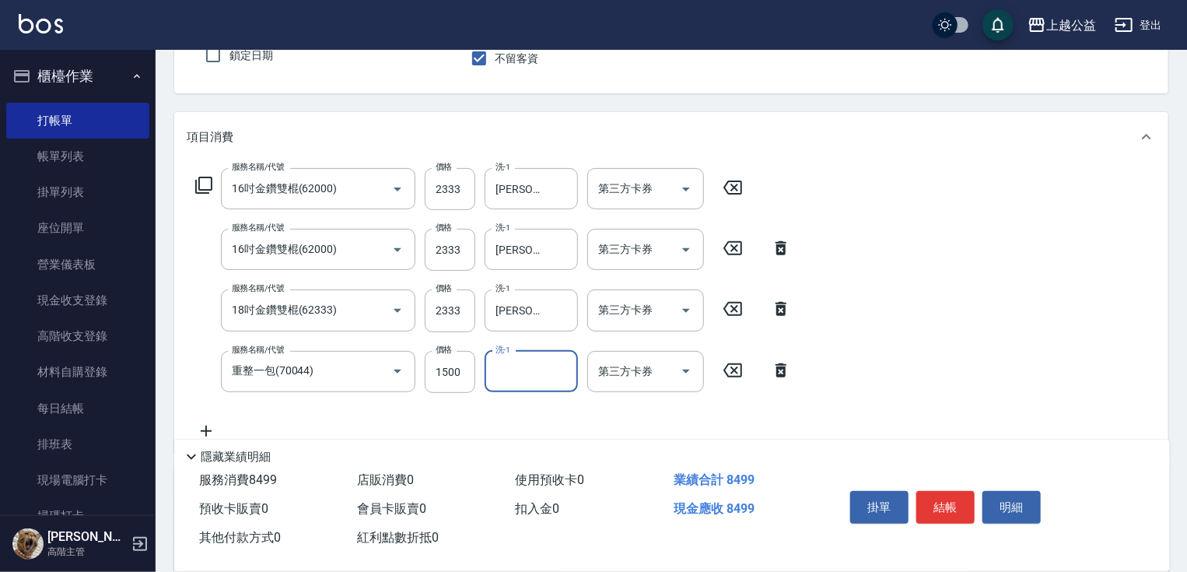
type input "0"
type input "[PERSON_NAME]-29"
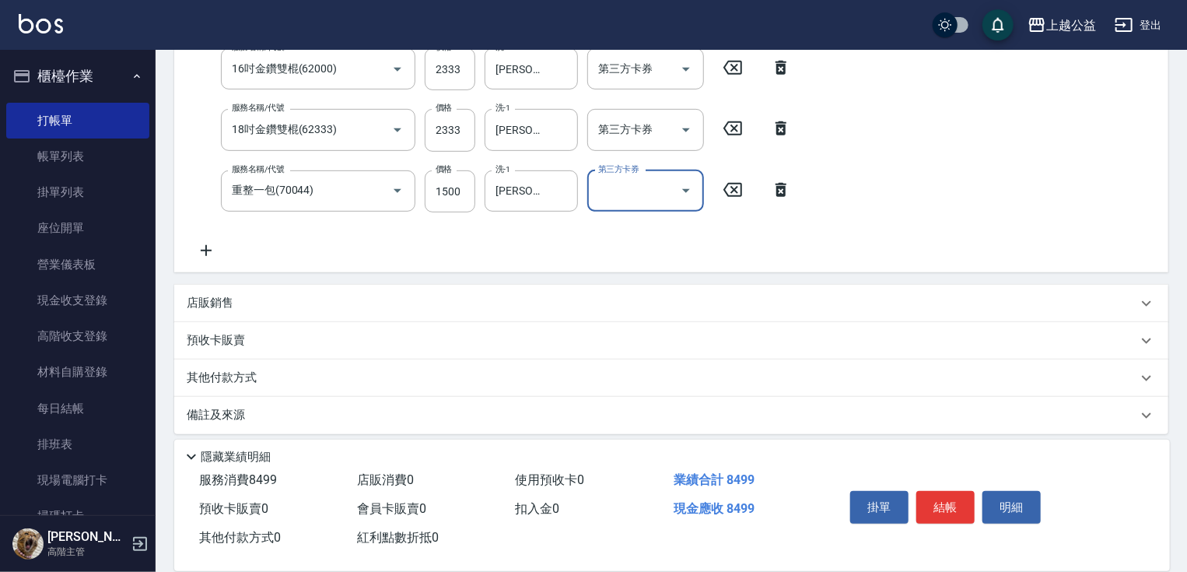
scroll to position [333, 0]
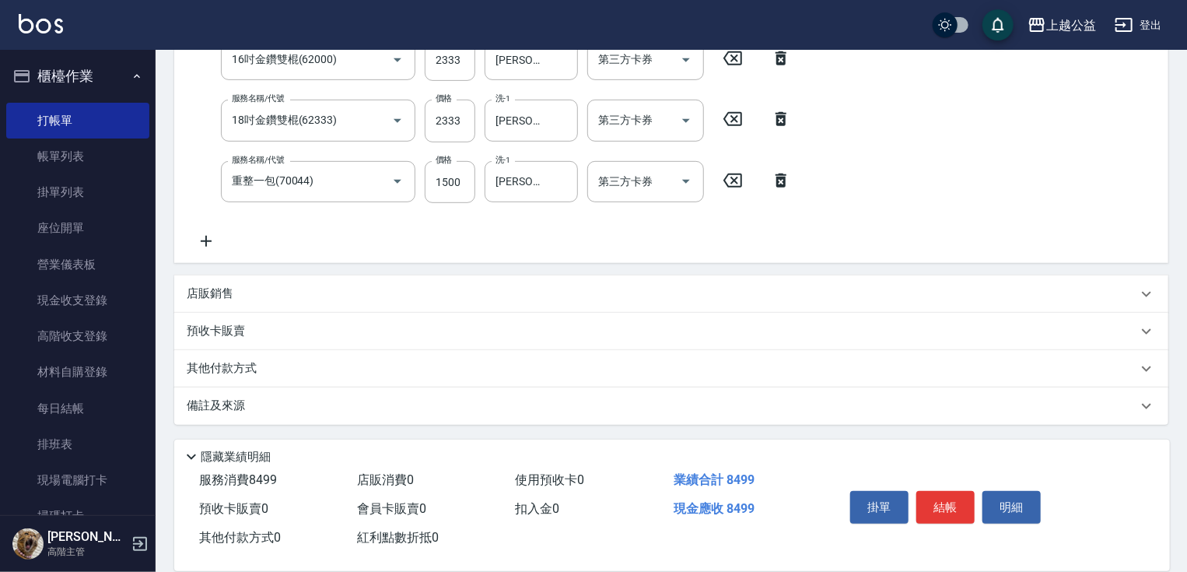
click at [219, 362] on p "其他付款方式" at bounding box center [226, 368] width 78 height 17
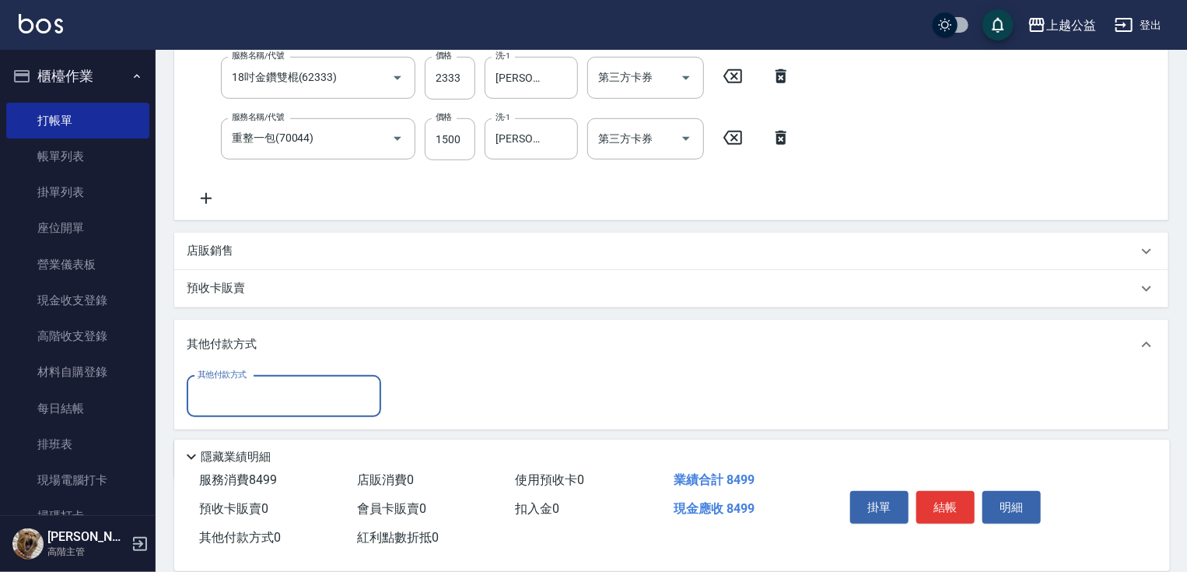
scroll to position [408, 0]
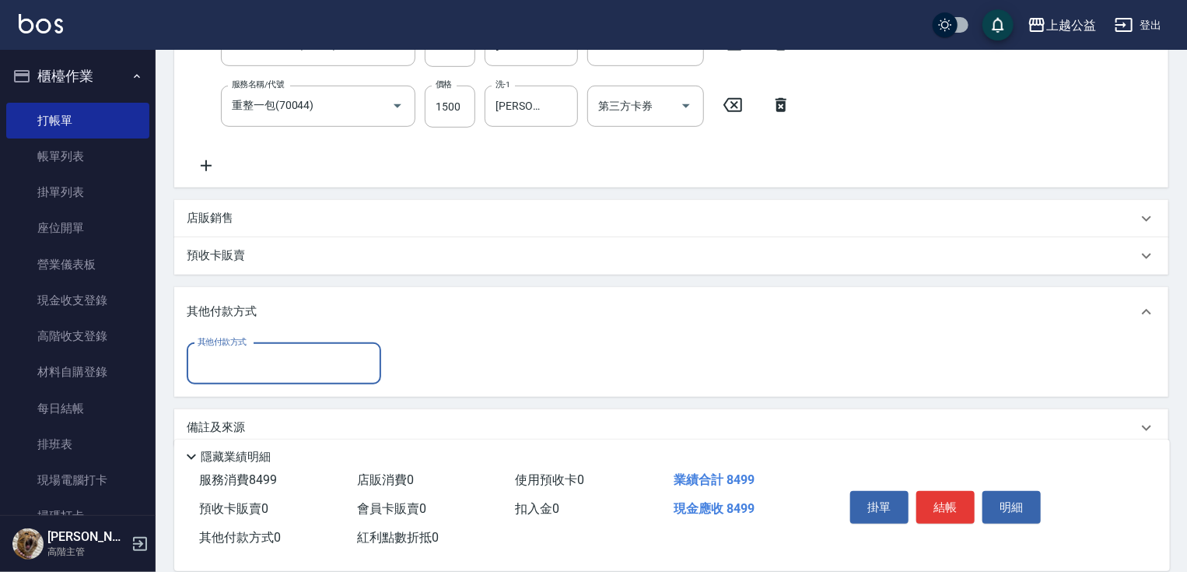
click at [256, 359] on input "其他付款方式" at bounding box center [284, 363] width 180 height 27
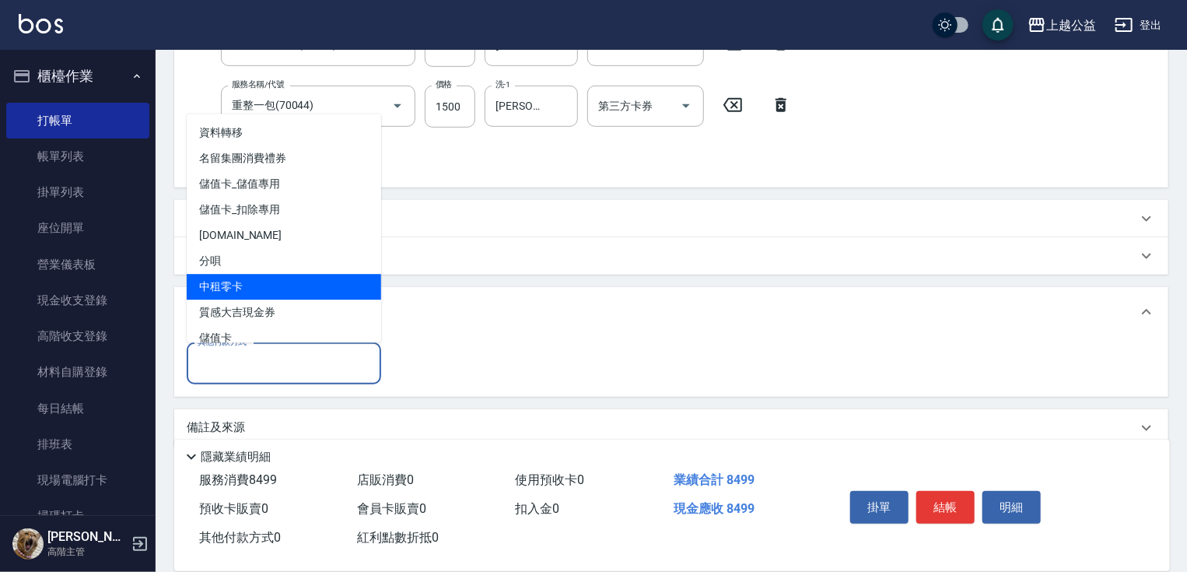
click at [234, 289] on span "中租零卡" at bounding box center [284, 287] width 194 height 26
type input "中租零卡"
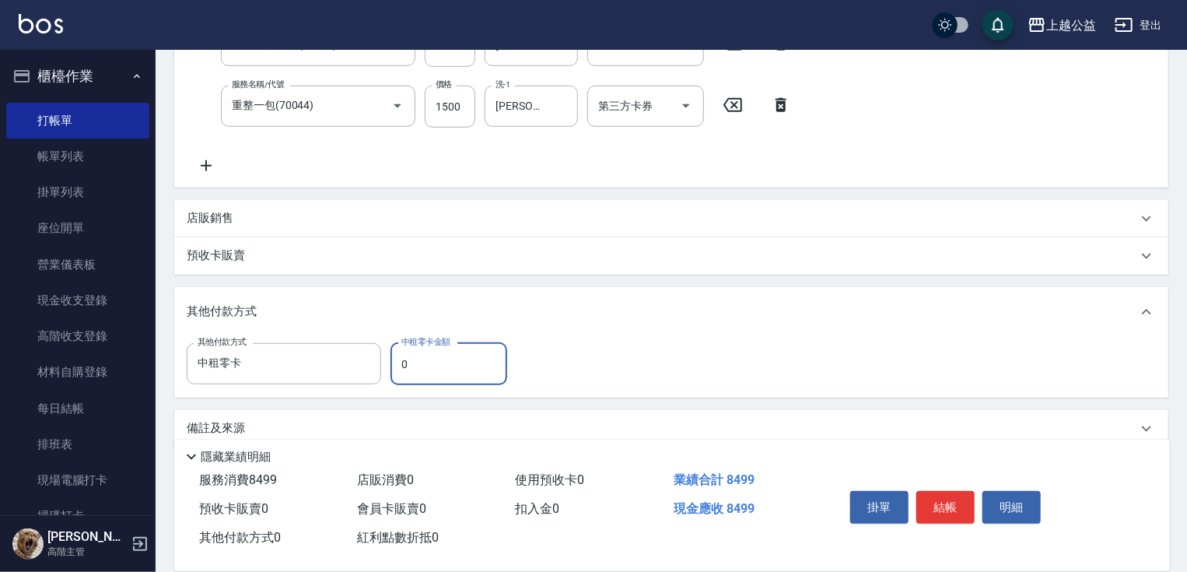
click at [425, 348] on input "0" at bounding box center [448, 364] width 117 height 42
type input "8499"
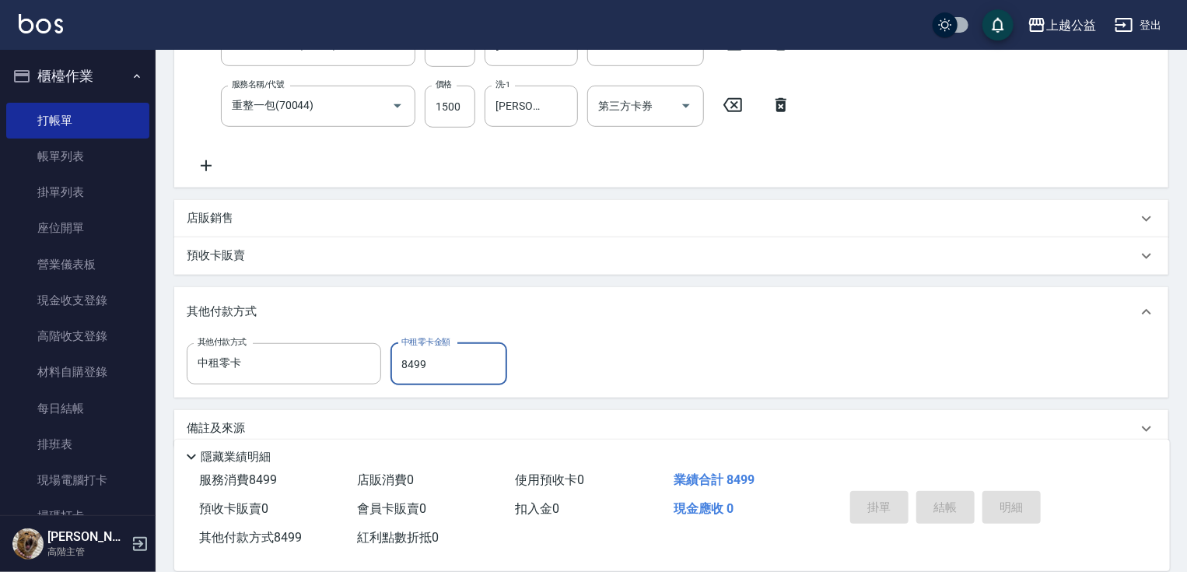
type input "[DATE] 20:55"
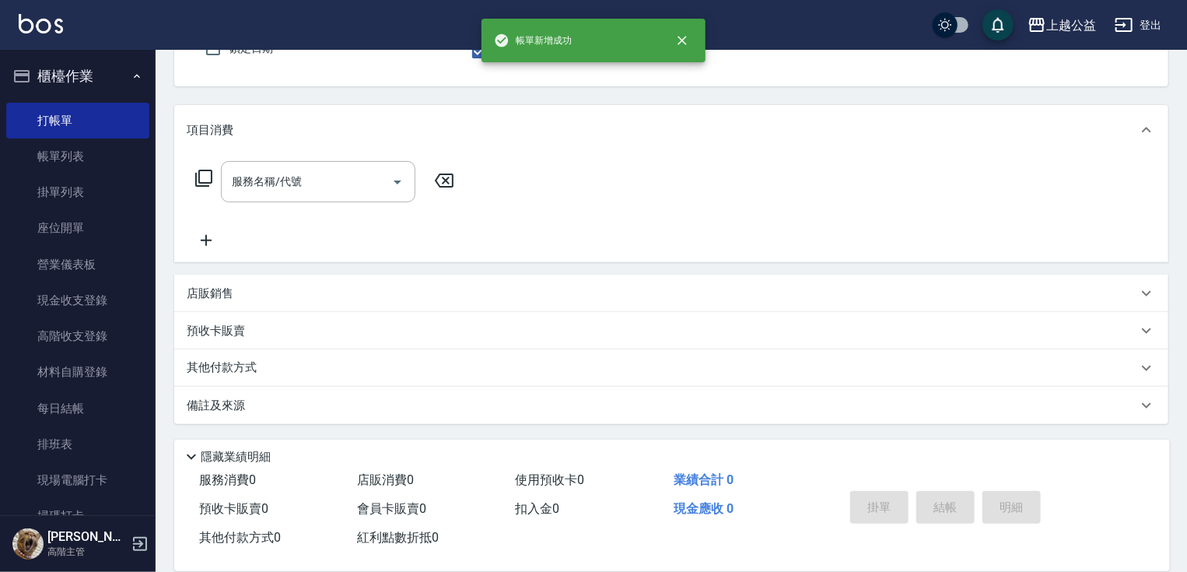
scroll to position [0, 0]
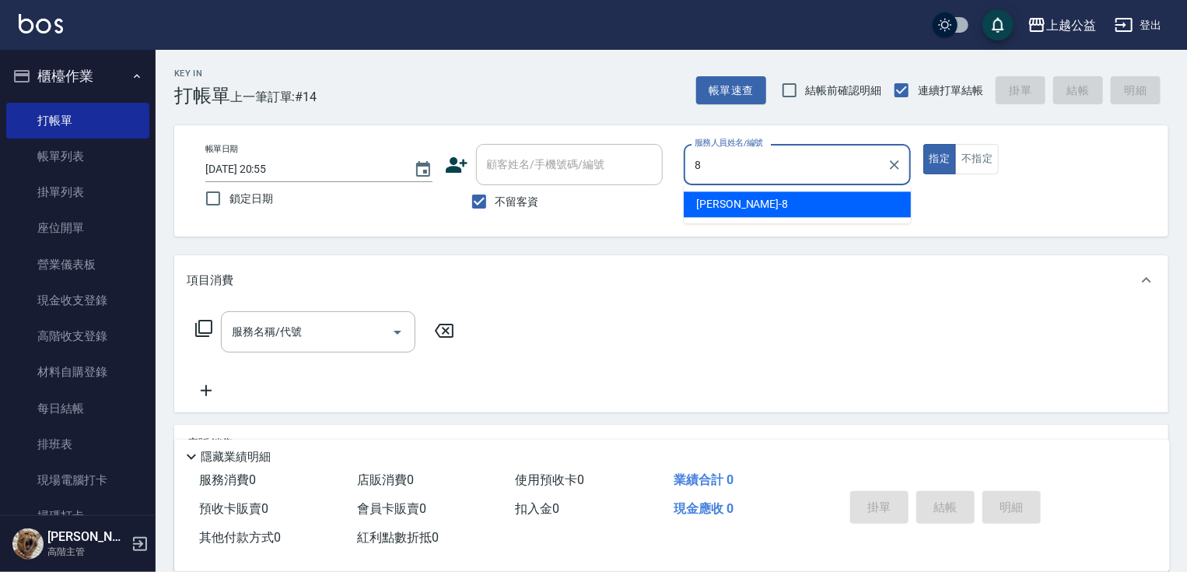
type input "[PERSON_NAME]-8"
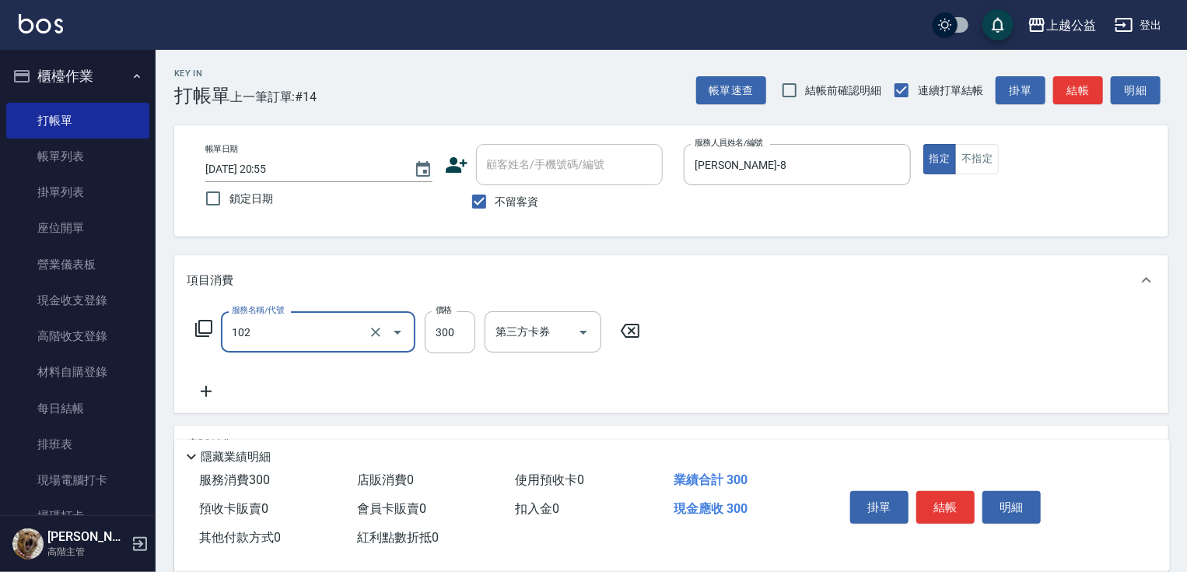
type input "活氧舒壓洗300(102)"
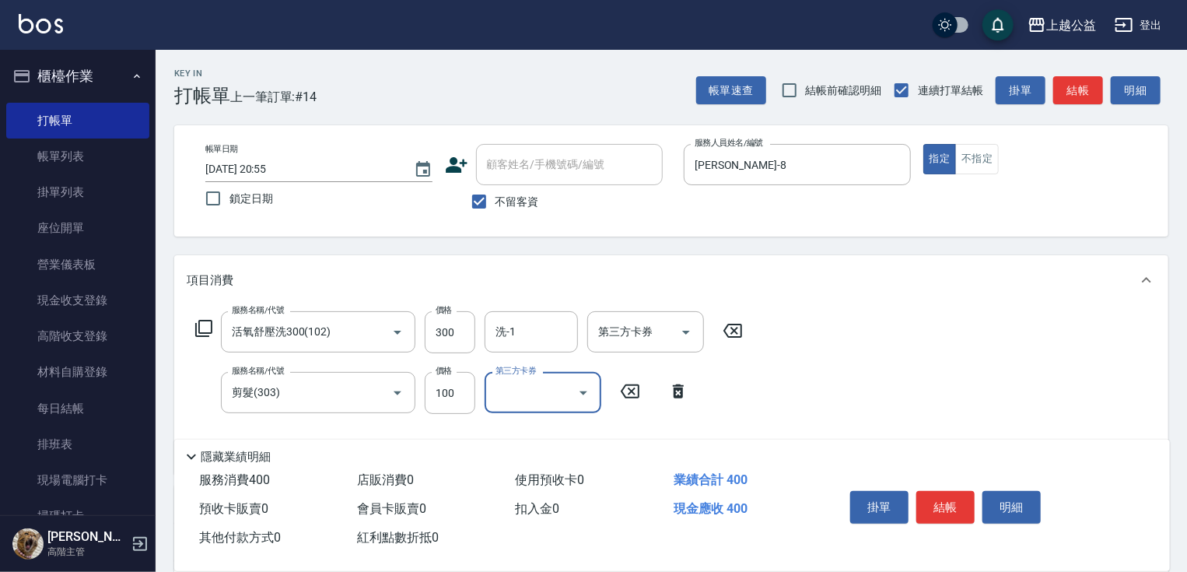
click at [470, 414] on div "服務名稱/代號 活氧舒壓洗300(102) 服務名稱/代號 價格 300 價格 洗-1 洗-1 第三方卡券 第三方卡券 服務名稱/代號 剪髮(303) 服務名…" at bounding box center [469, 386] width 565 height 150
click at [465, 396] on input "100" at bounding box center [450, 393] width 51 height 42
click at [376, 396] on icon "Clear" at bounding box center [376, 393] width 16 height 16
type input "剪髮(303)"
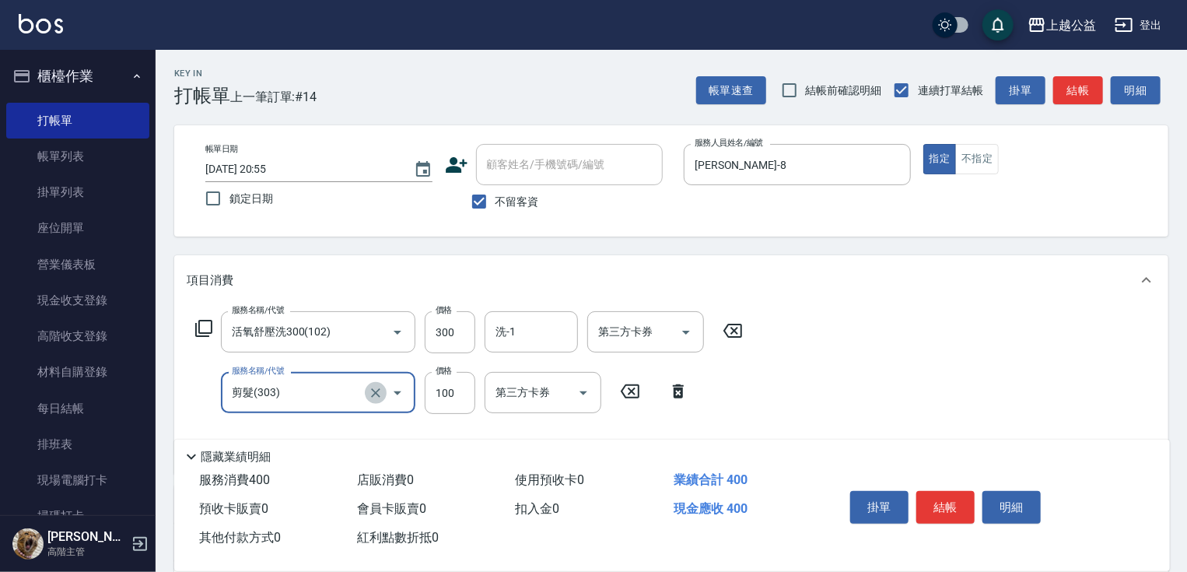
click at [376, 389] on icon "Clear" at bounding box center [376, 393] width 16 height 16
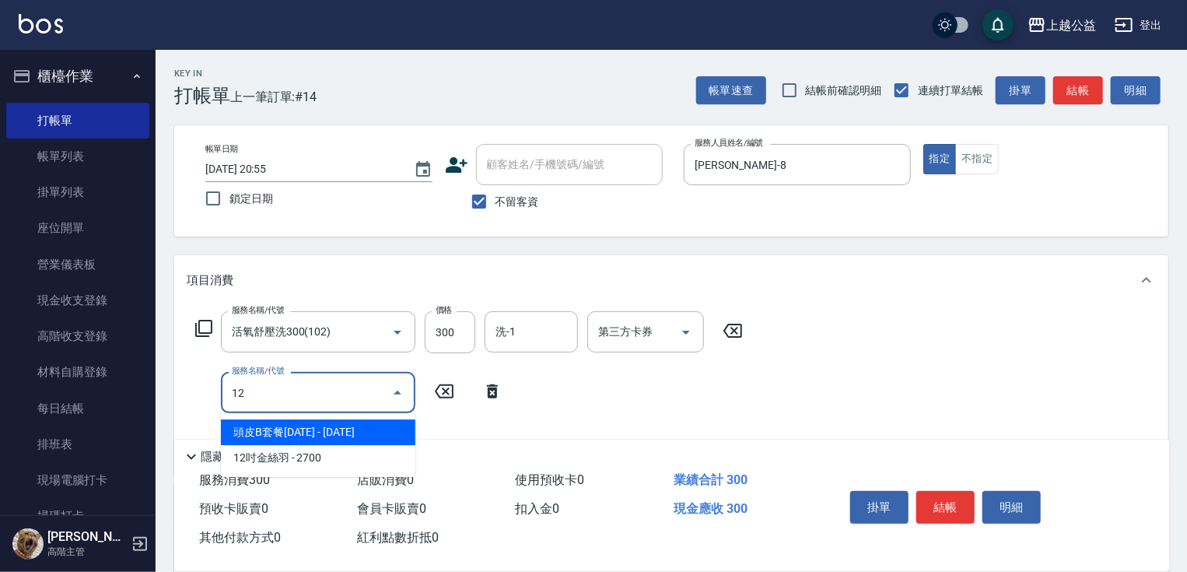
type input "1"
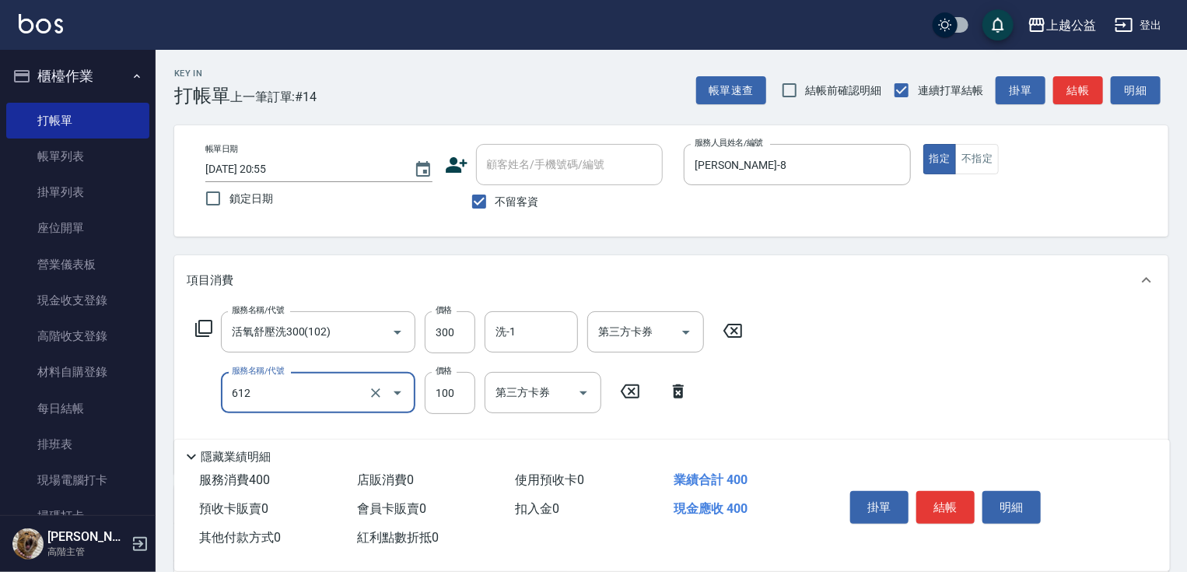
type input "造型2(612)"
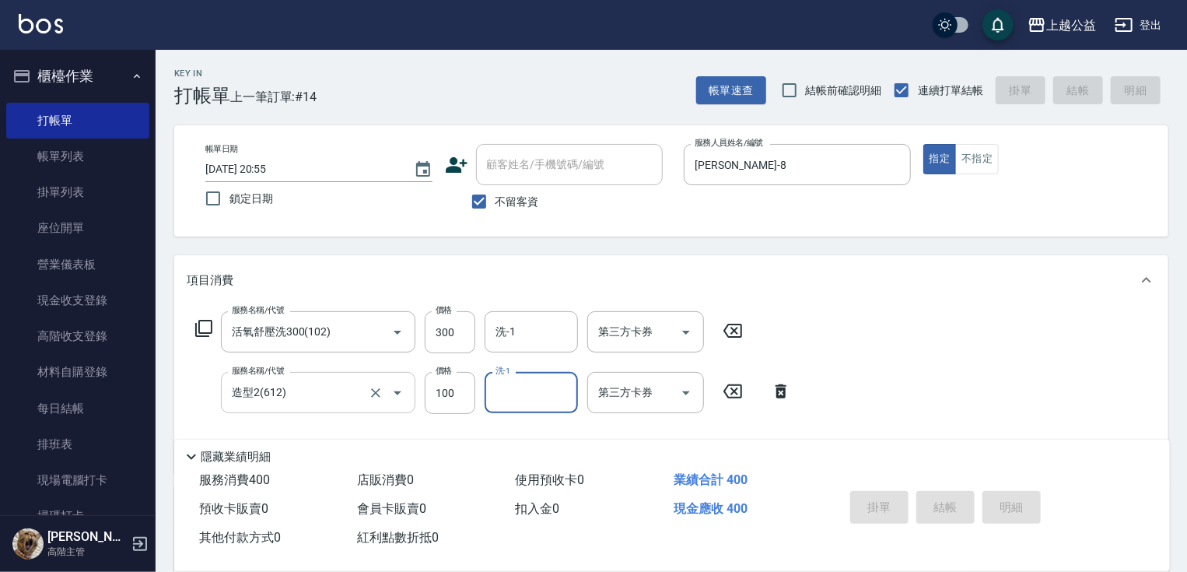
type input "[DATE] 20:58"
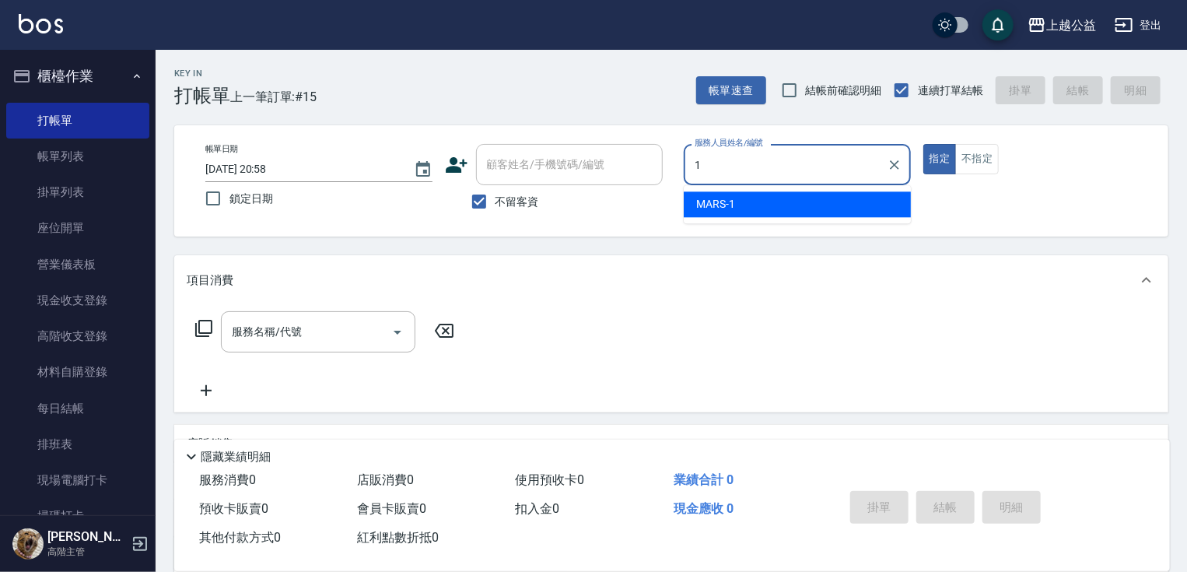
type input "MARS-1"
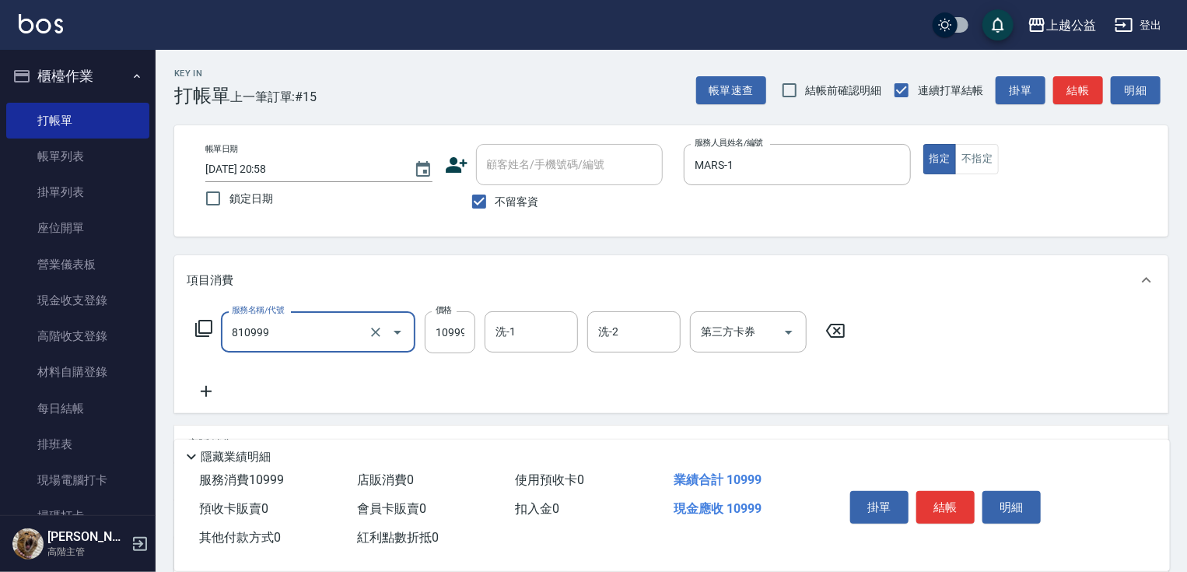
type input "金鑽羽毛18吋/3包(810999)"
type input "13999"
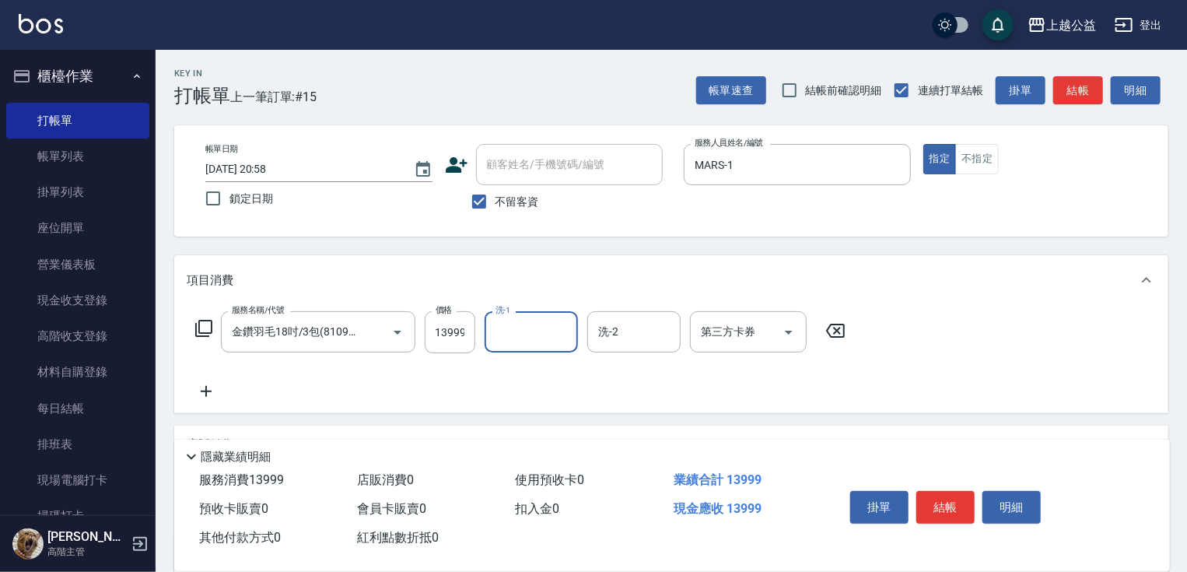
scroll to position [0, 0]
type input "[PERSON_NAME]-8"
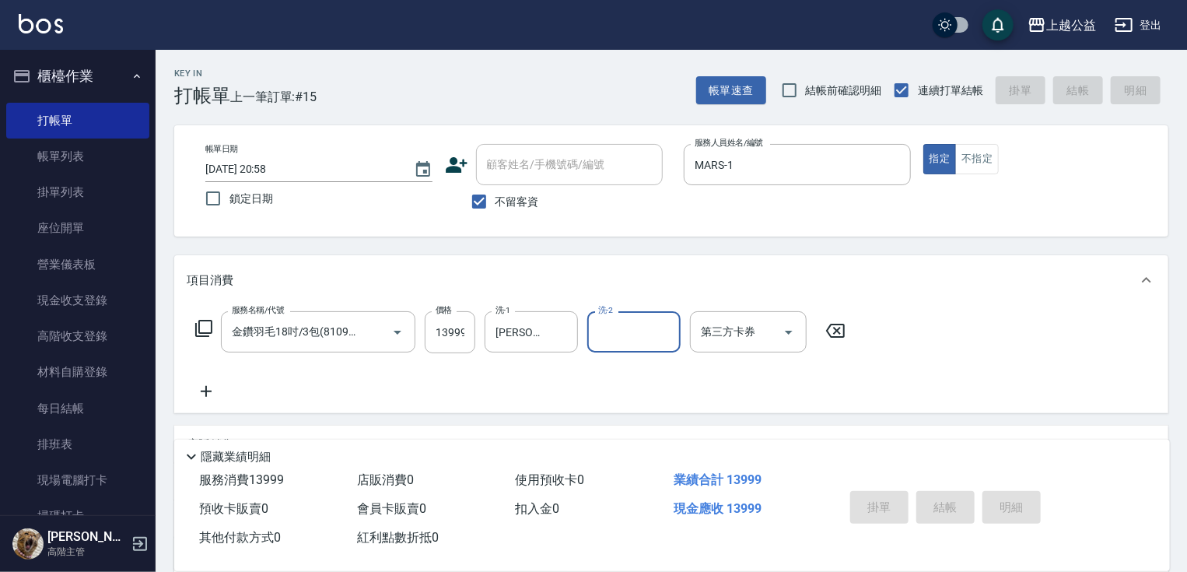
type input "[DATE] 21:09"
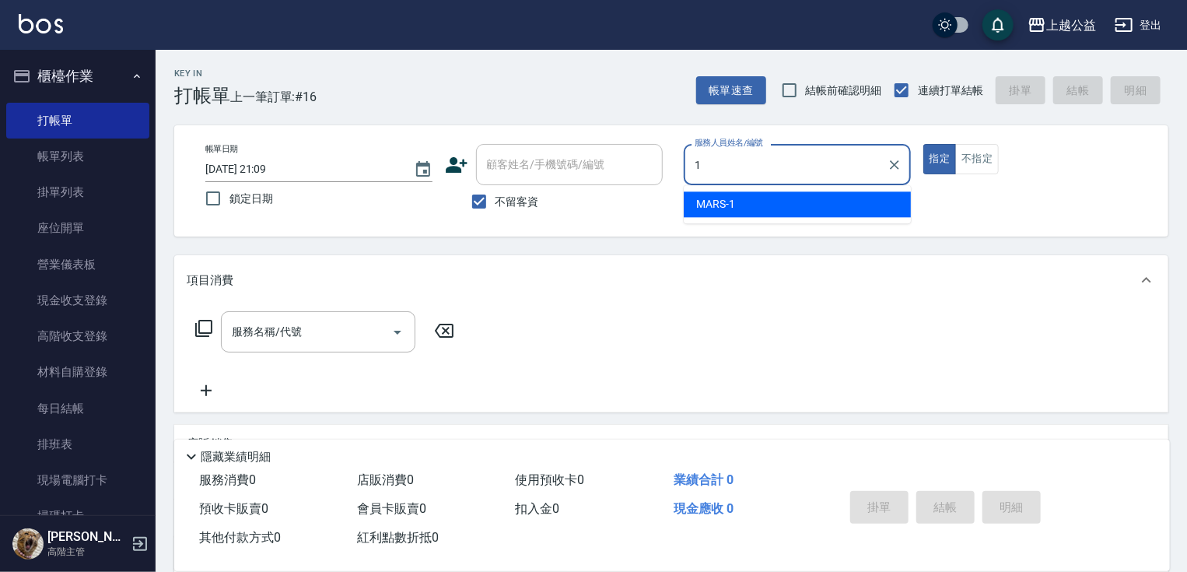
type input "MARS-1"
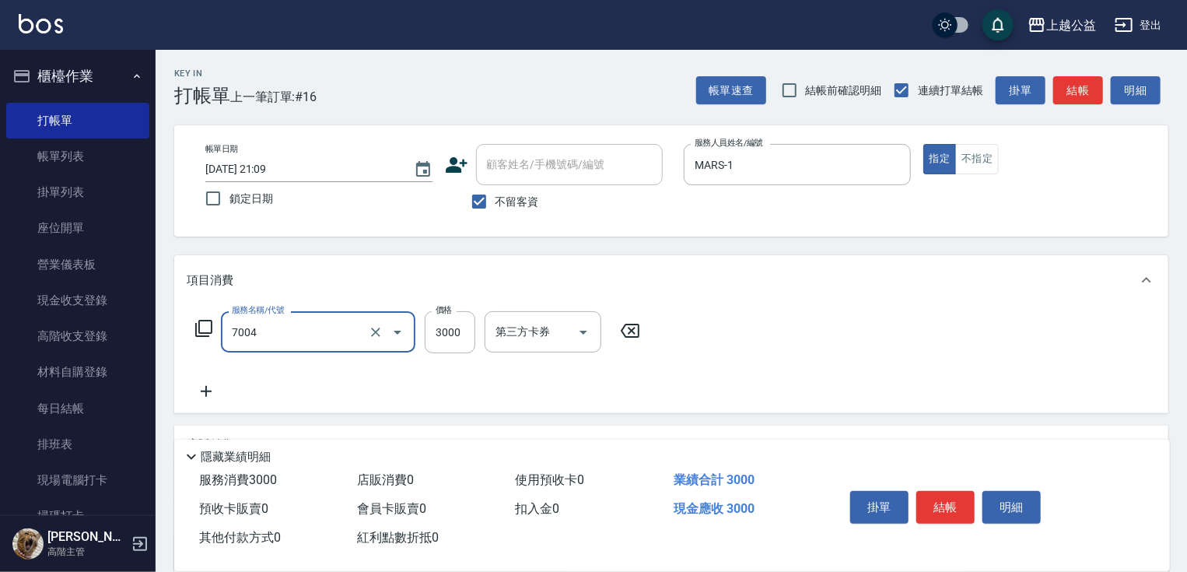
type input "重整3包(7004)"
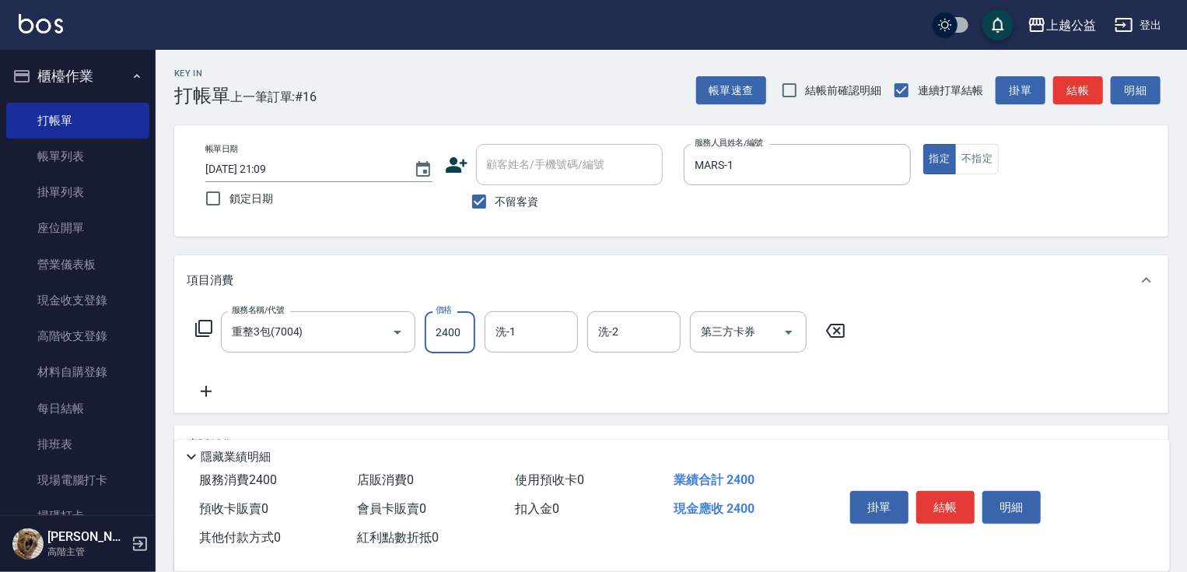
type input "2400"
type input "[PERSON_NAME]-31"
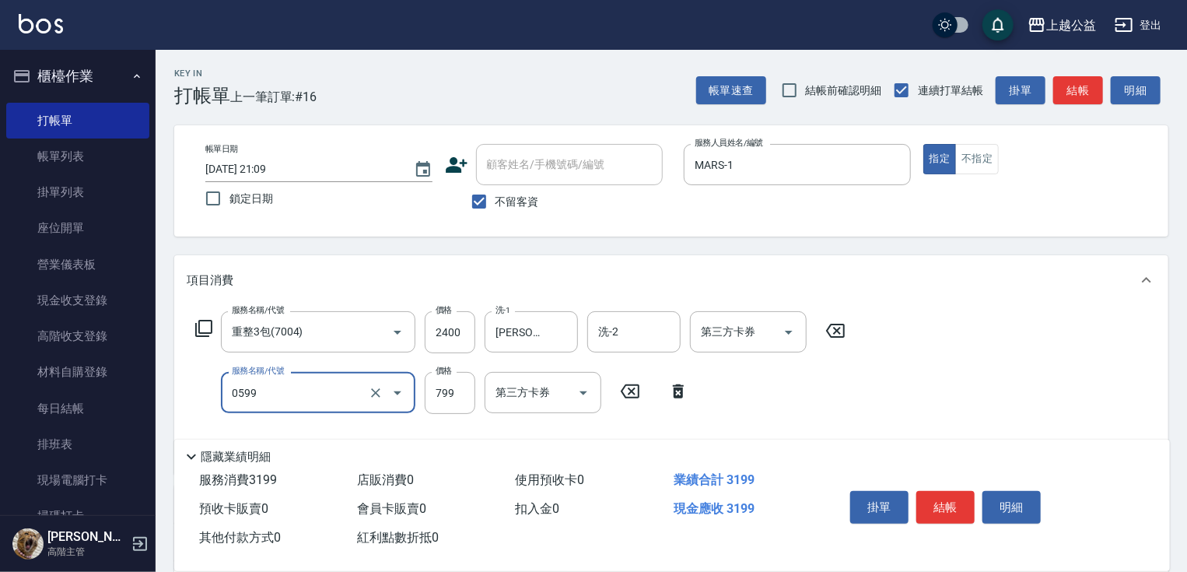
type input "精油SPA(0599)"
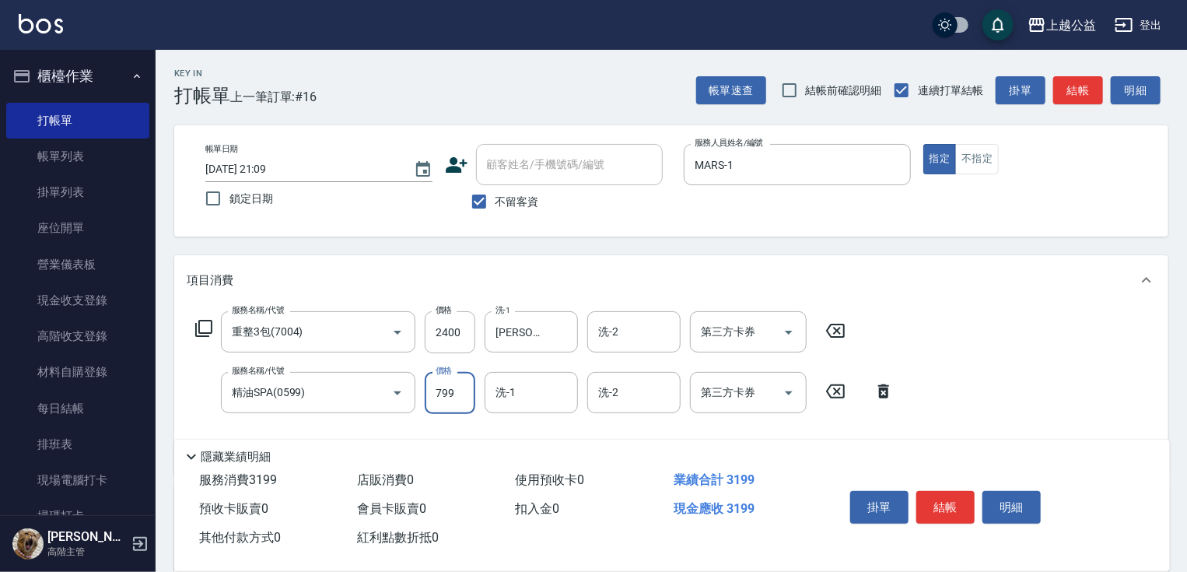
click at [464, 401] on input "799" at bounding box center [450, 393] width 51 height 42
click at [464, 399] on input "799" at bounding box center [450, 393] width 51 height 42
click at [461, 399] on input "799" at bounding box center [450, 393] width 51 height 42
click at [460, 401] on input "799" at bounding box center [450, 393] width 51 height 42
type input "899"
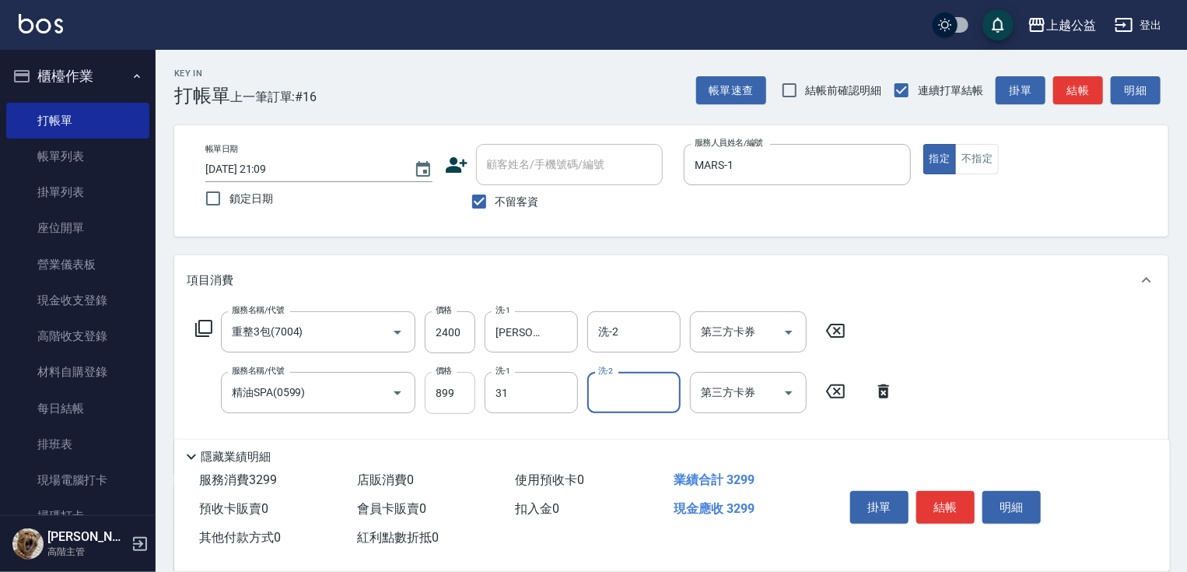
type input "[PERSON_NAME]-31"
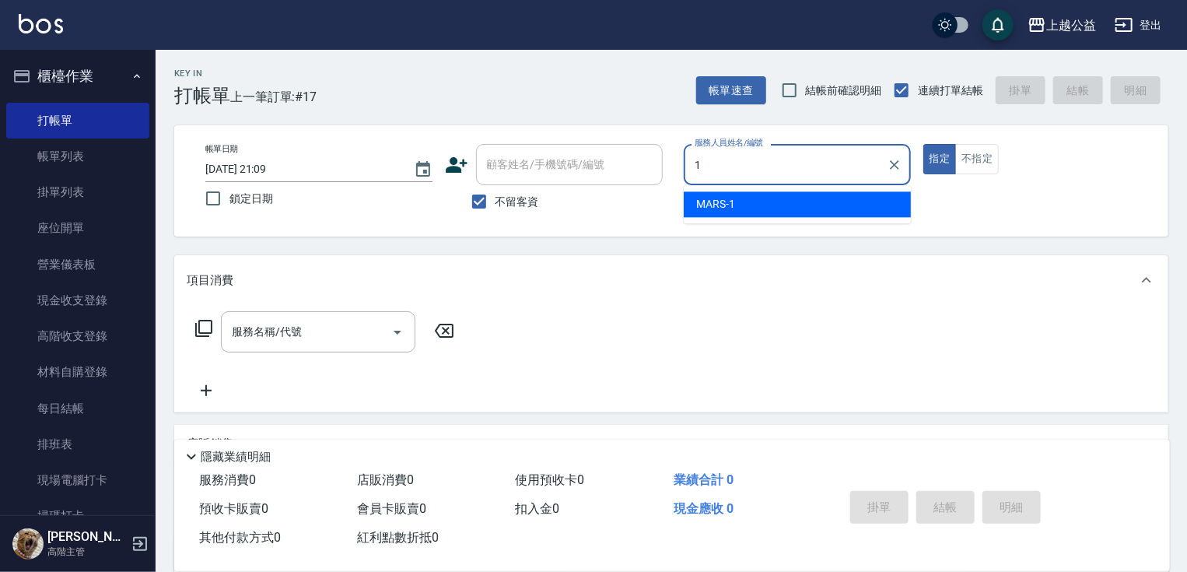
type input "MARS-1"
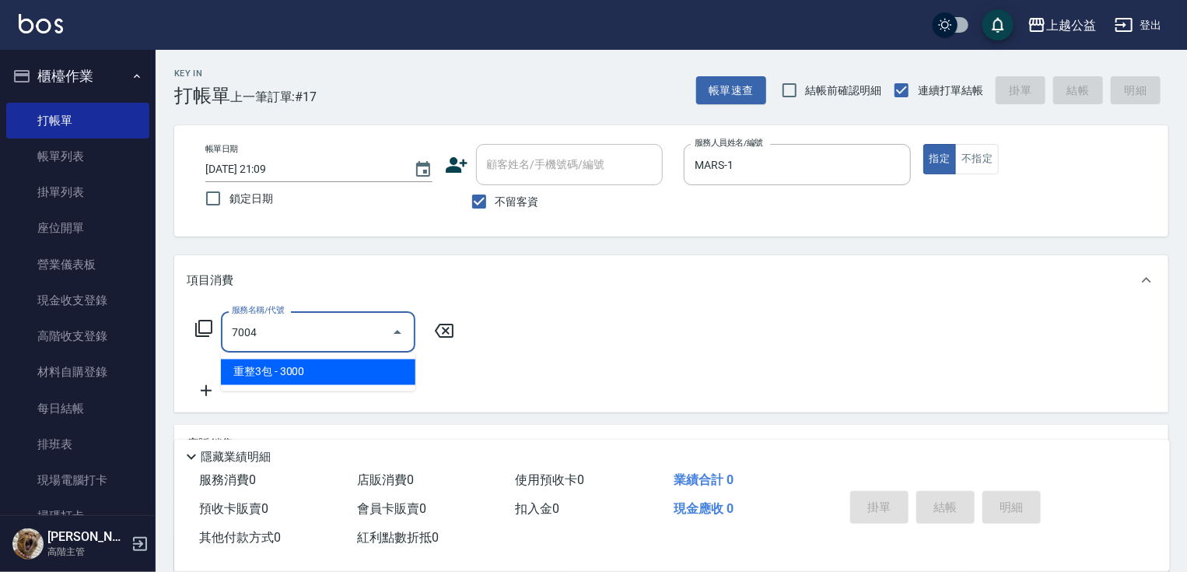
type input "重整3包(7004)"
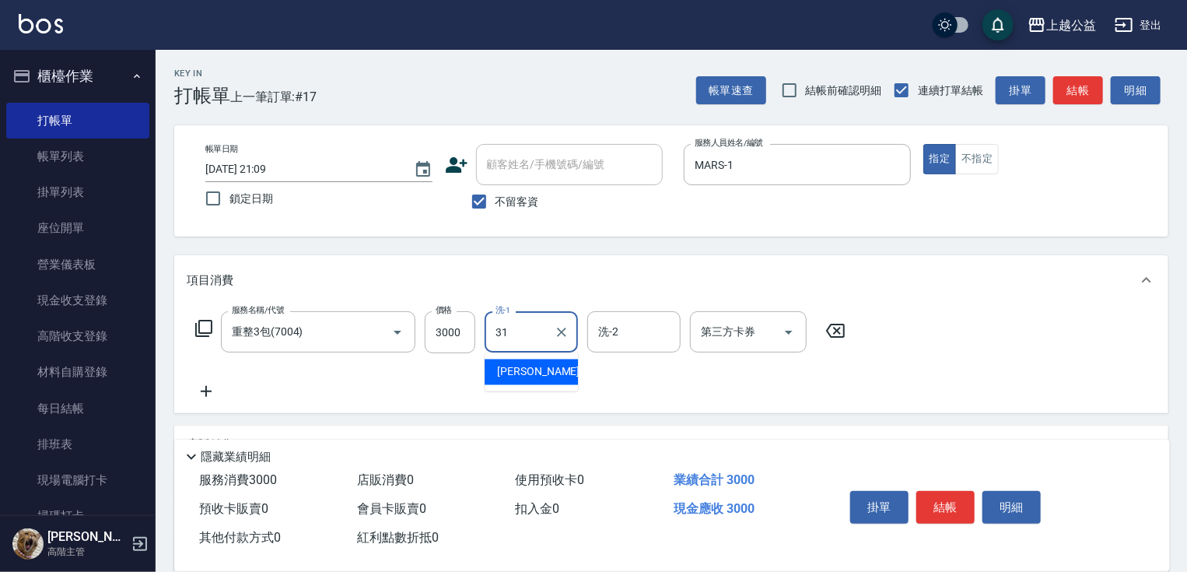
type input "[PERSON_NAME]-31"
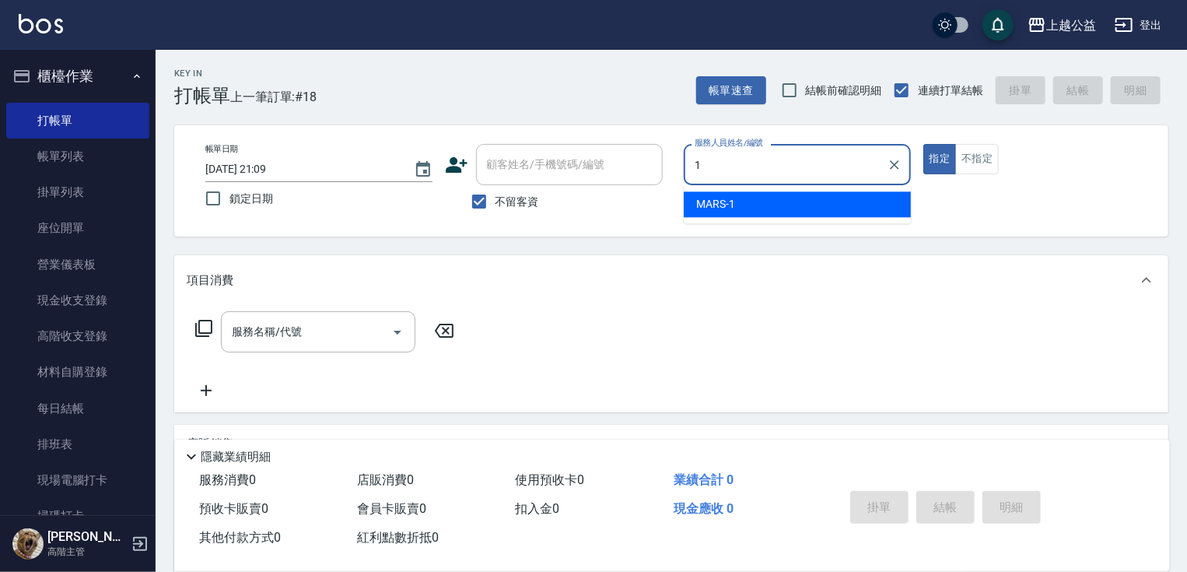
type input "MARS-1"
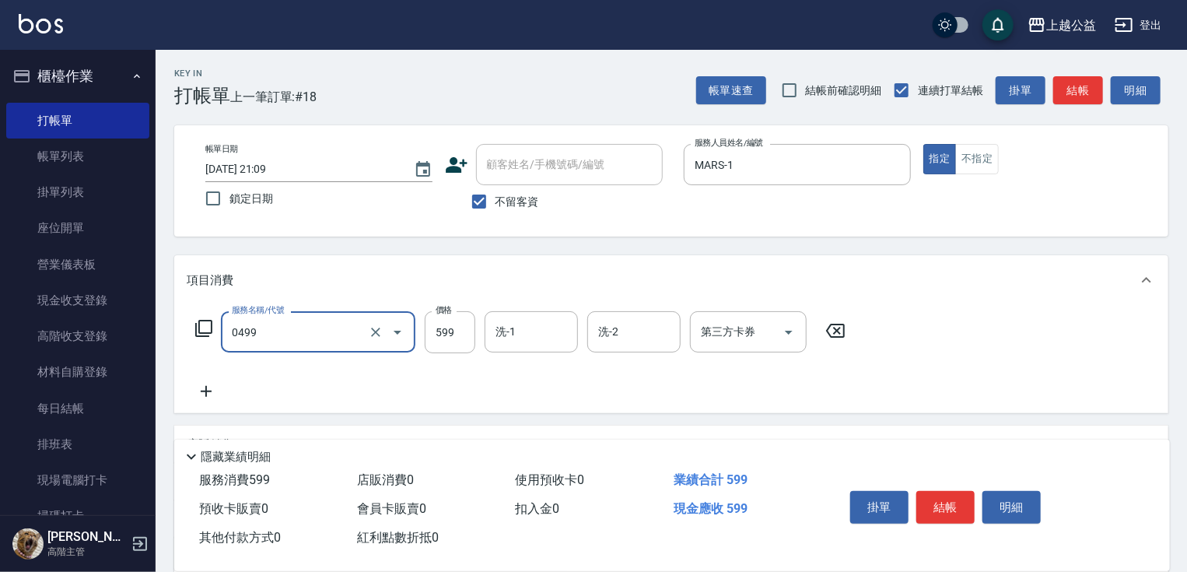
type input "頭皮去角質(0499)"
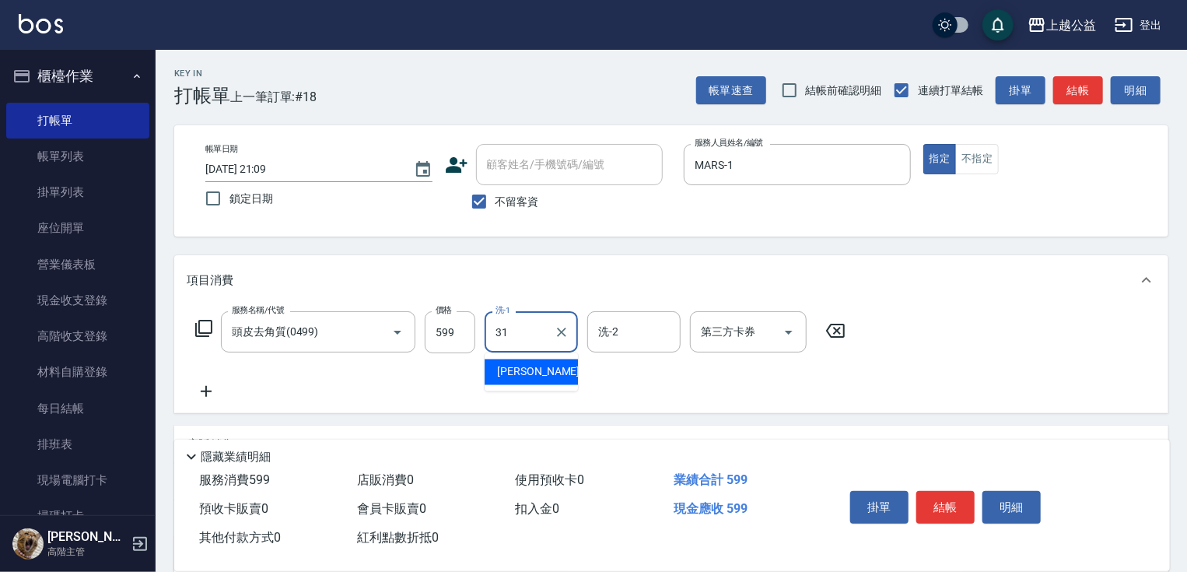
type input "[PERSON_NAME]-31"
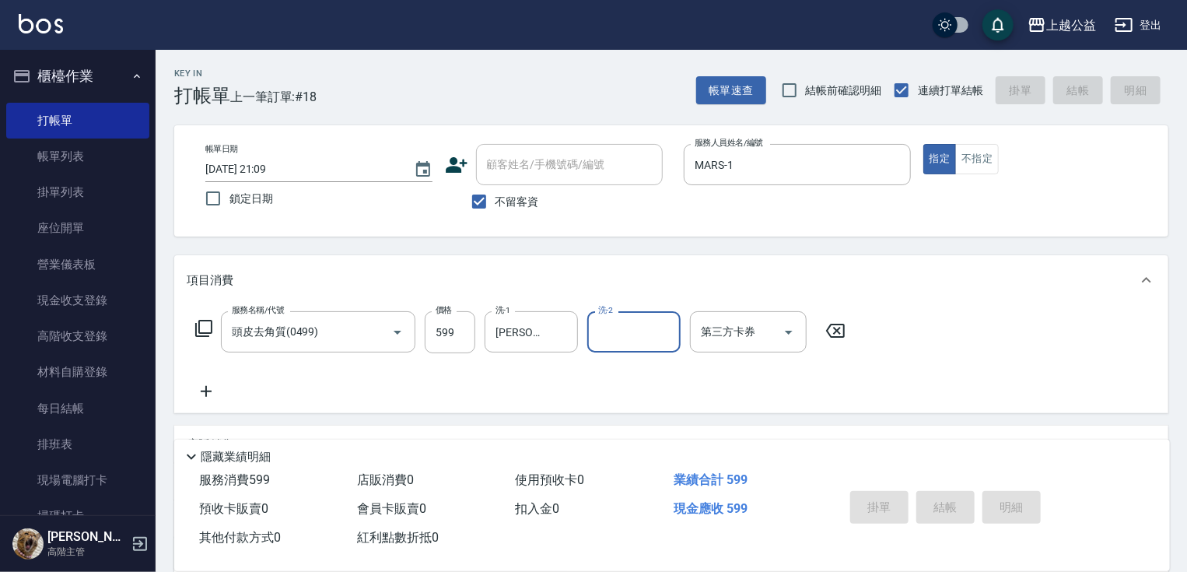
type input "[DATE] 21:10"
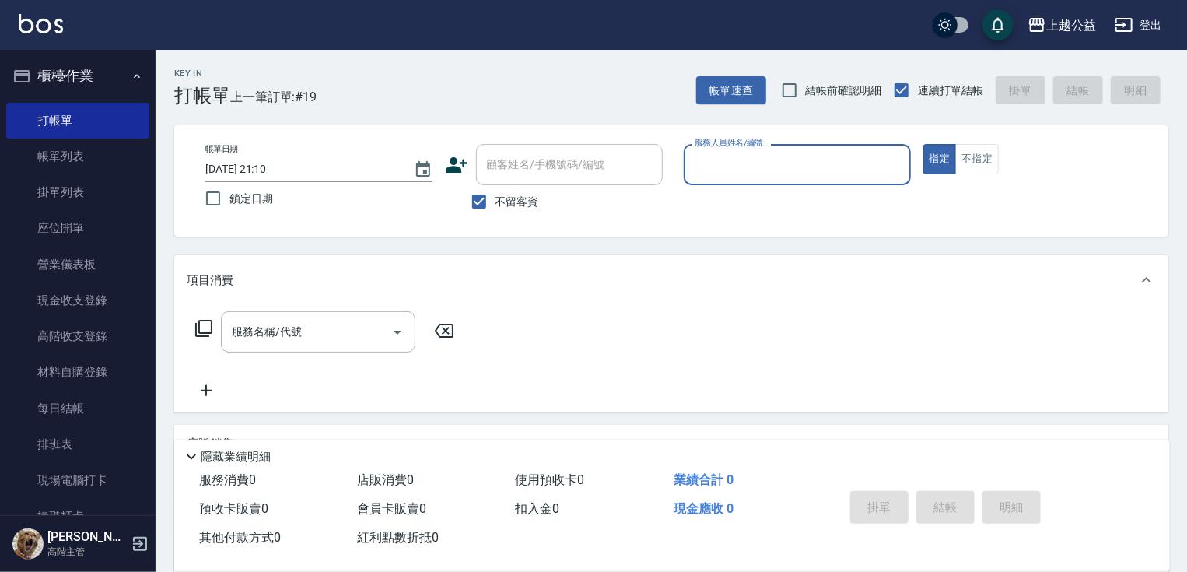
click at [147, 261] on nav "櫃檯作業 打帳單 帳單列表 掛單列表 座位開單 營業儀表板 現金收支登錄 高階收支登錄 材料自購登錄 每日結帳 排班表 現場電腦打卡 掃碼打卡 預約管理 預約…" at bounding box center [78, 282] width 156 height 465
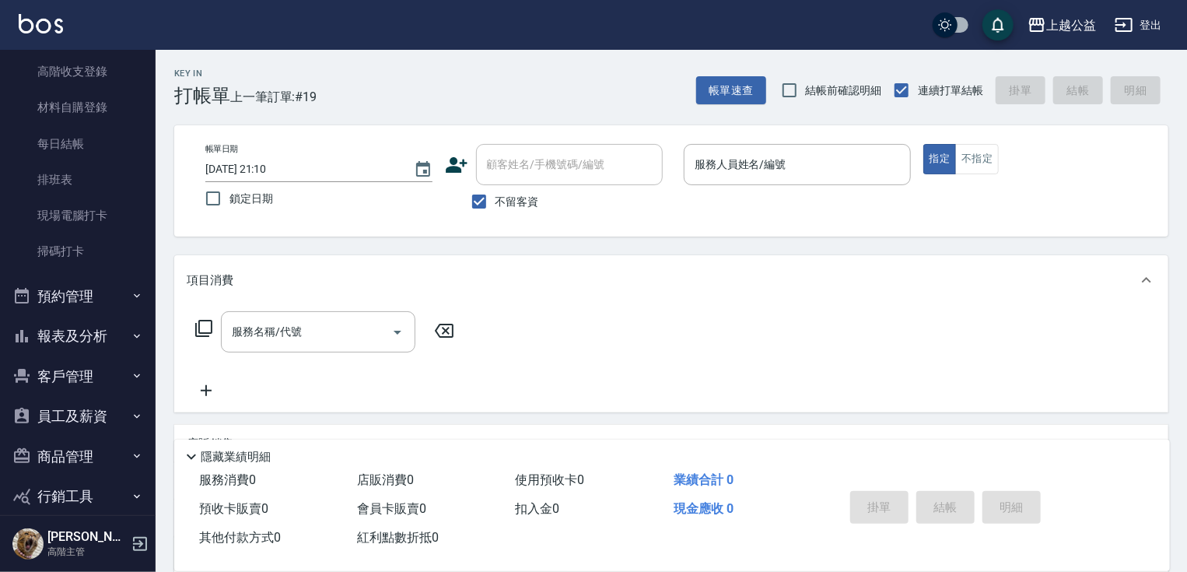
scroll to position [271, 0]
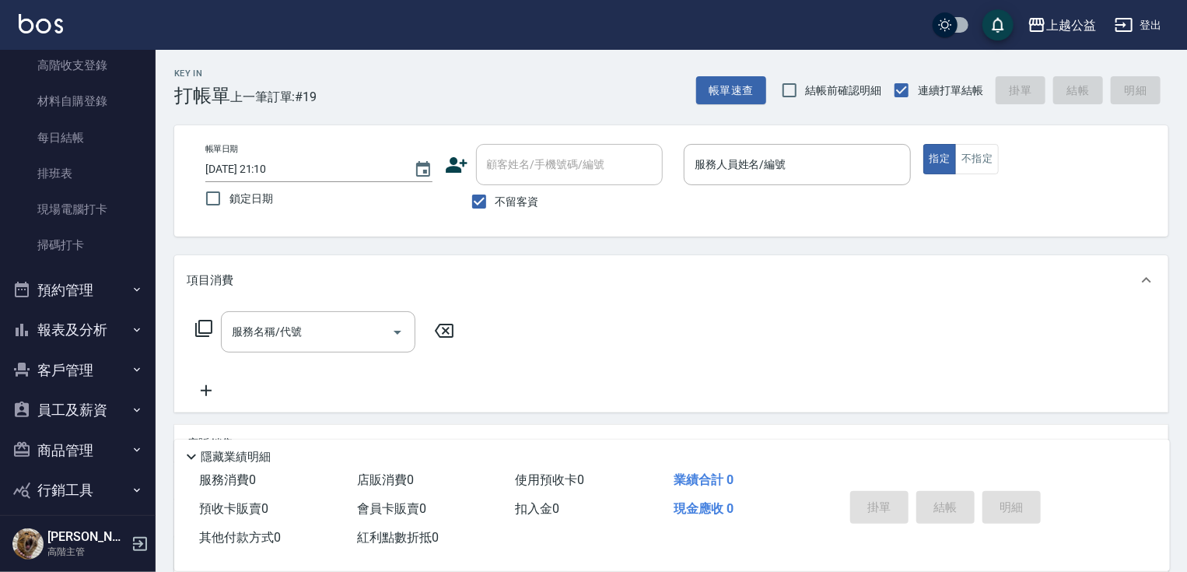
click at [75, 317] on button "報表及分析" at bounding box center [77, 330] width 143 height 40
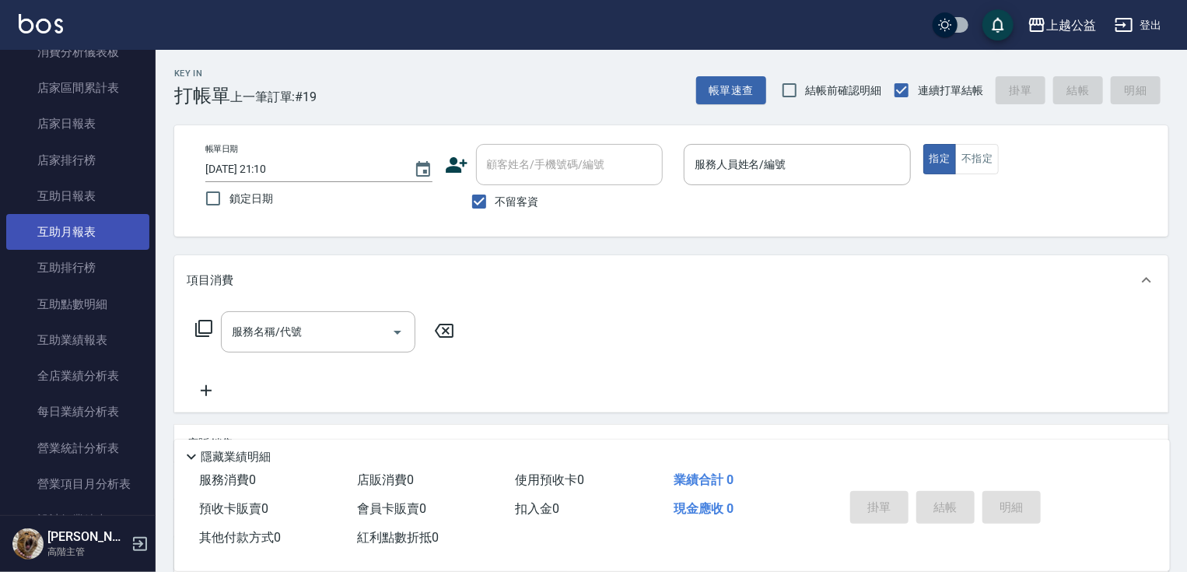
scroll to position [631, 0]
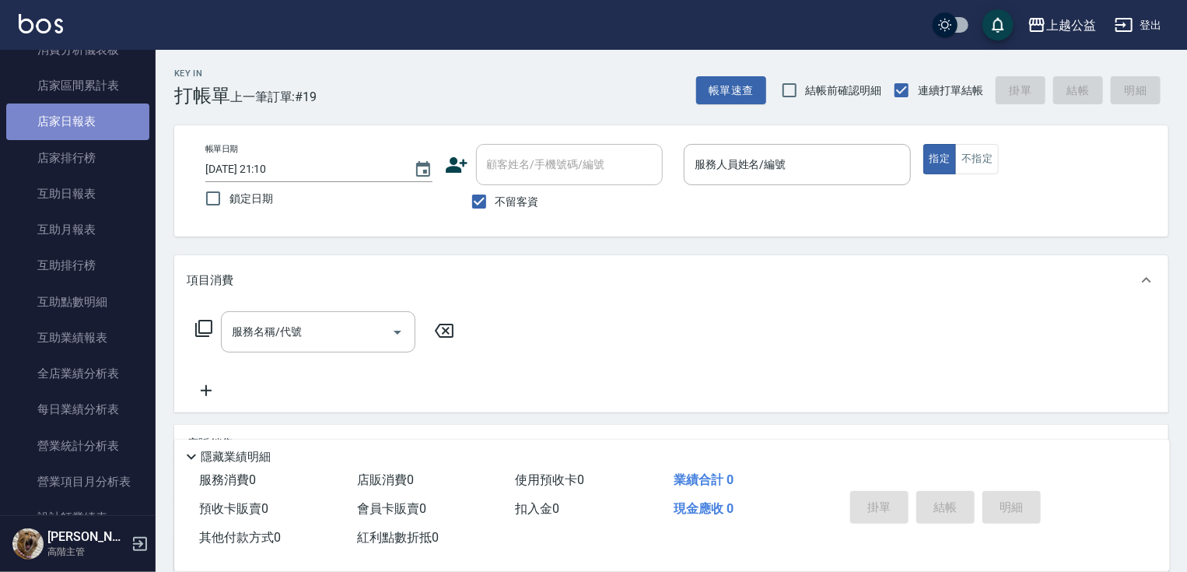
click at [79, 118] on link "店家日報表" at bounding box center [77, 121] width 143 height 36
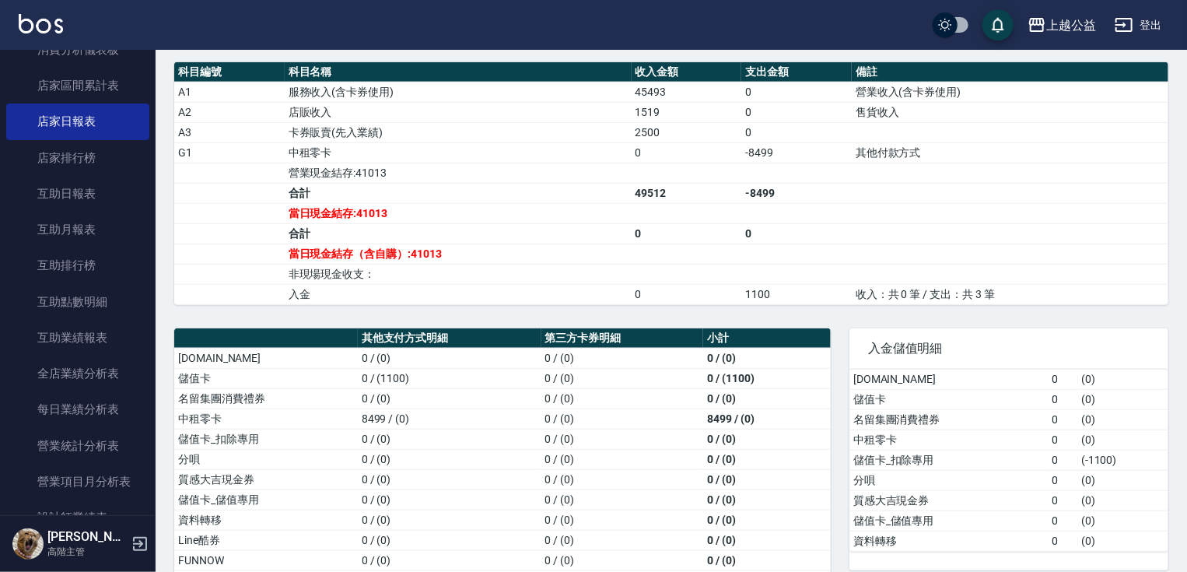
scroll to position [537, 0]
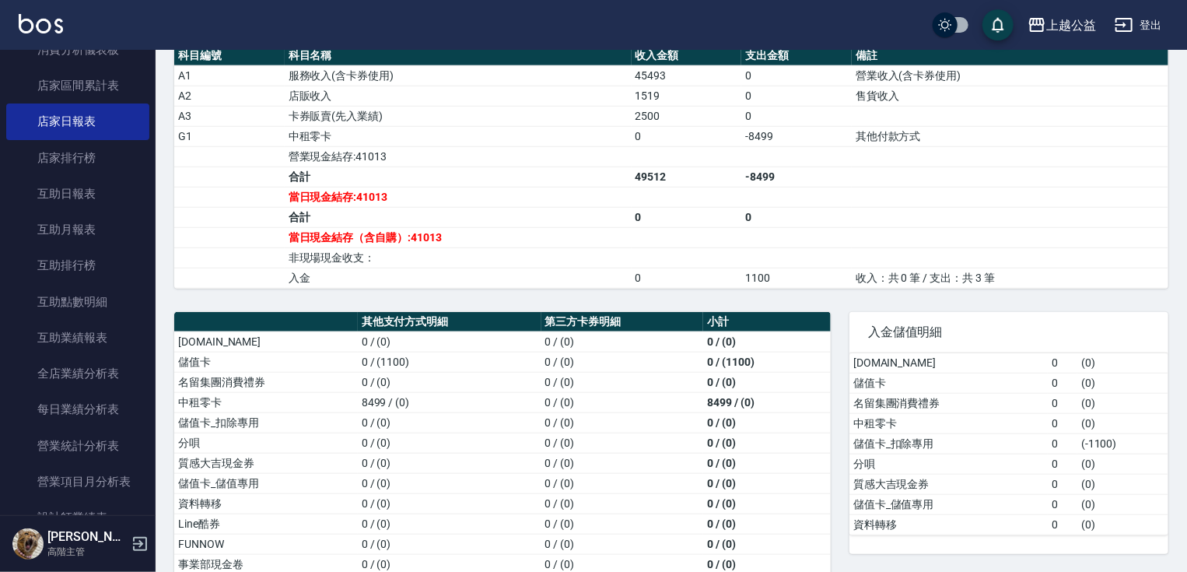
drag, startPoint x: 146, startPoint y: 258, endPoint x: 155, endPoint y: 270, distance: 14.5
click at [155, 282] on nav "櫃檯作業 打帳單 帳單列表 掛單列表 座位開單 營業儀表板 現金收支登錄 高階收支登錄 材料自購登錄 每日結帳 排班表 現場電腦打卡 掃碼打卡 預約管理 預約…" at bounding box center [78, 282] width 156 height 465
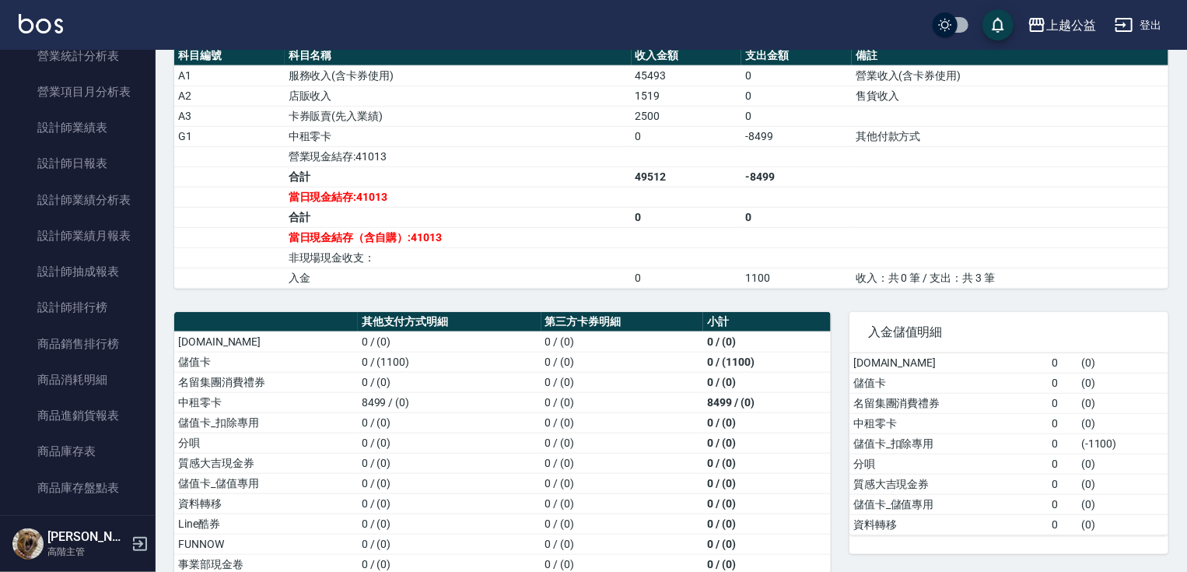
scroll to position [1030, 0]
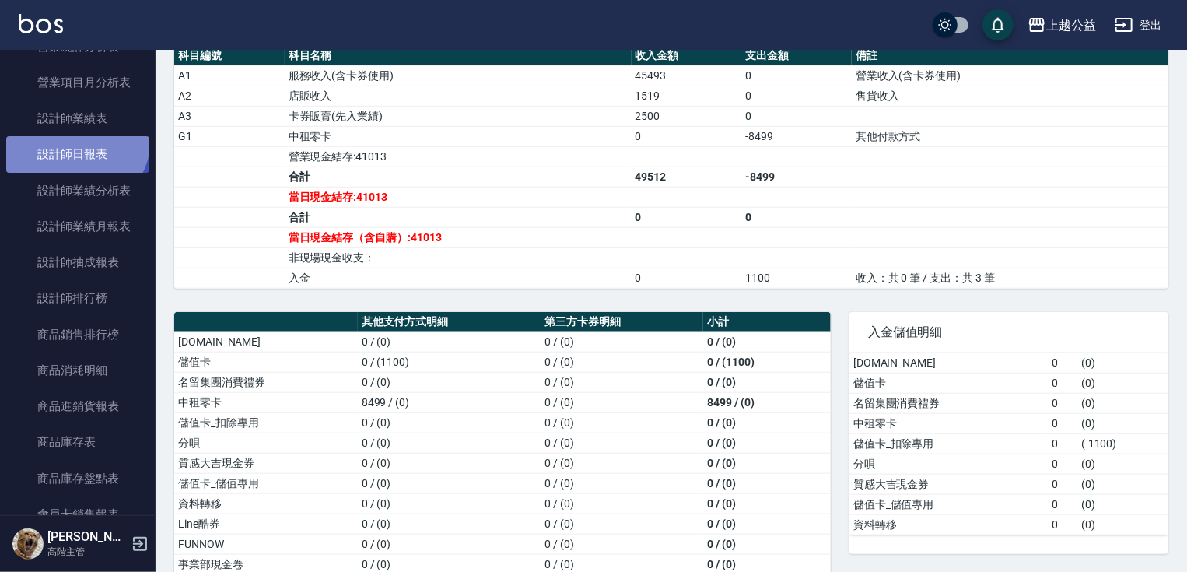
click at [72, 137] on link "設計師日報表" at bounding box center [77, 154] width 143 height 36
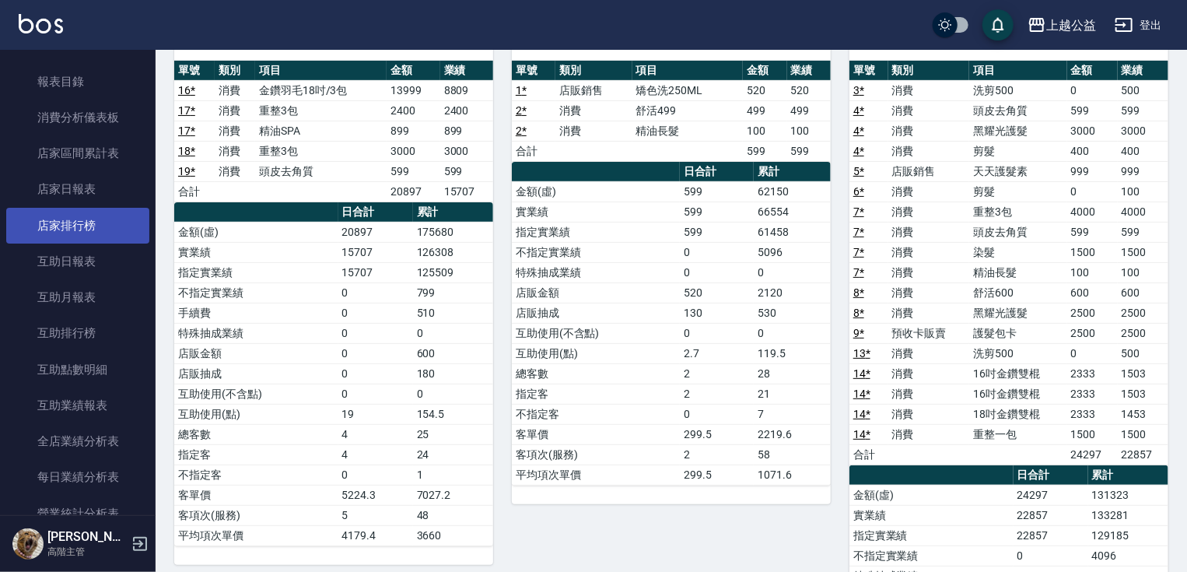
scroll to position [566, 0]
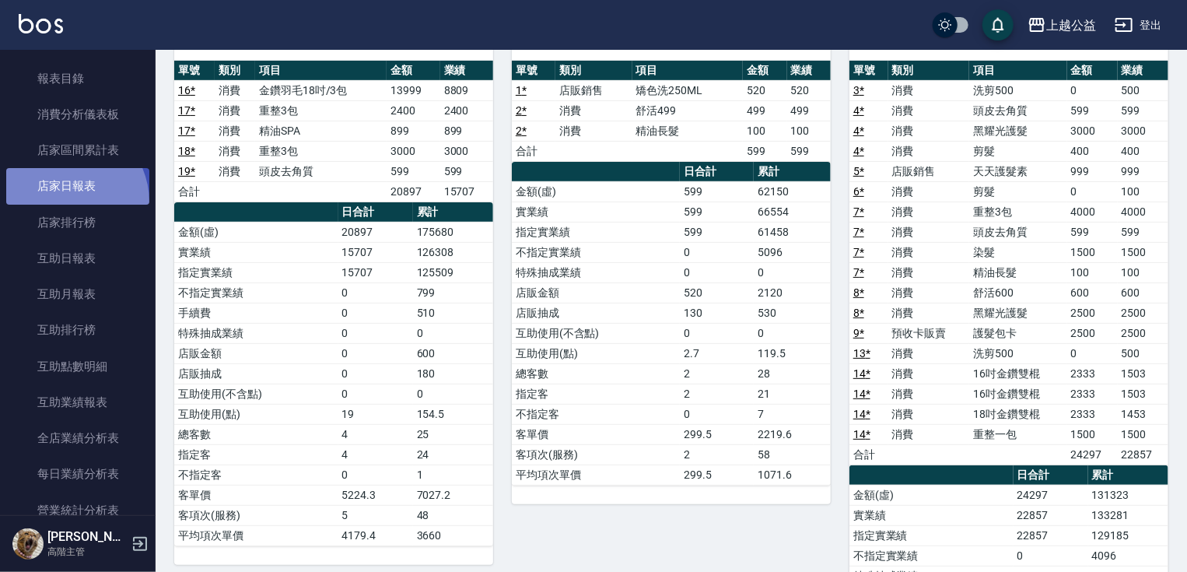
click at [64, 201] on link "店家日報表" at bounding box center [77, 186] width 143 height 36
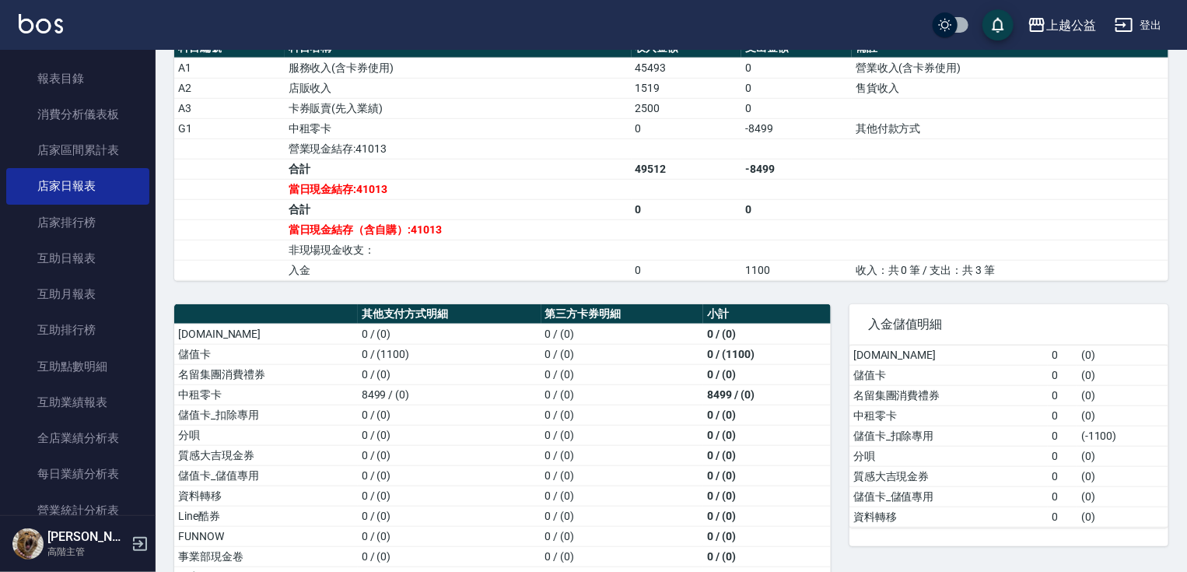
scroll to position [591, 0]
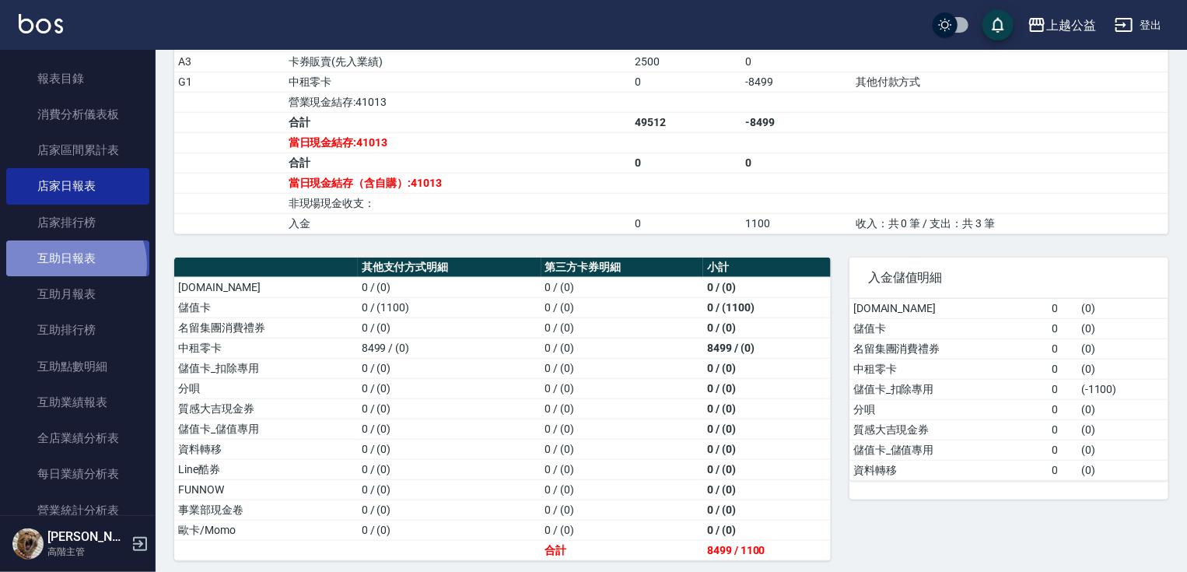
click at [73, 264] on link "互助日報表" at bounding box center [77, 258] width 143 height 36
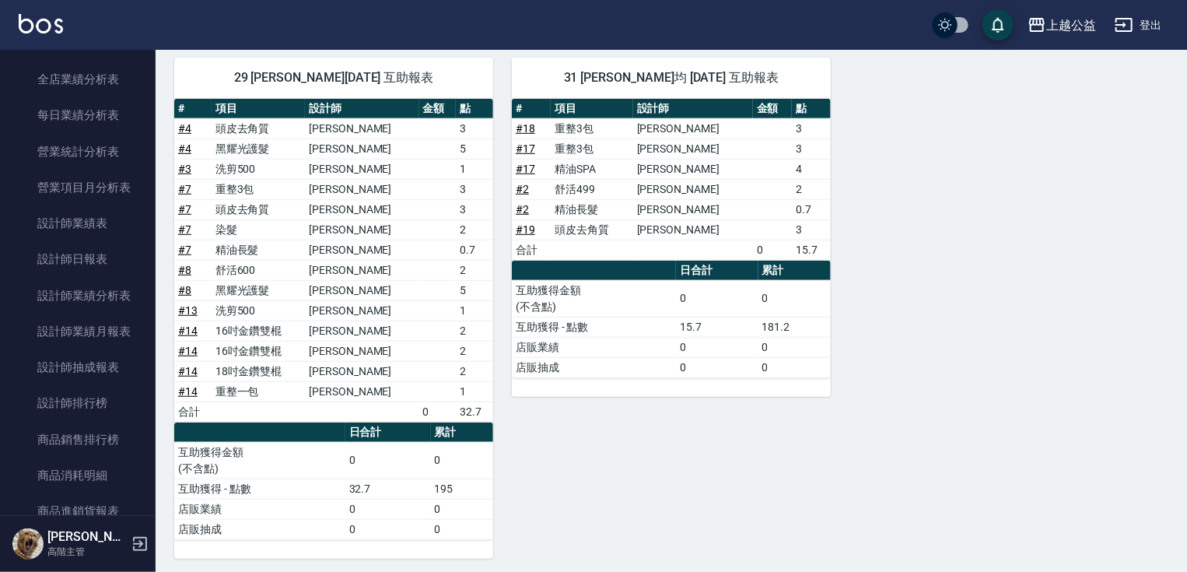
scroll to position [947, 0]
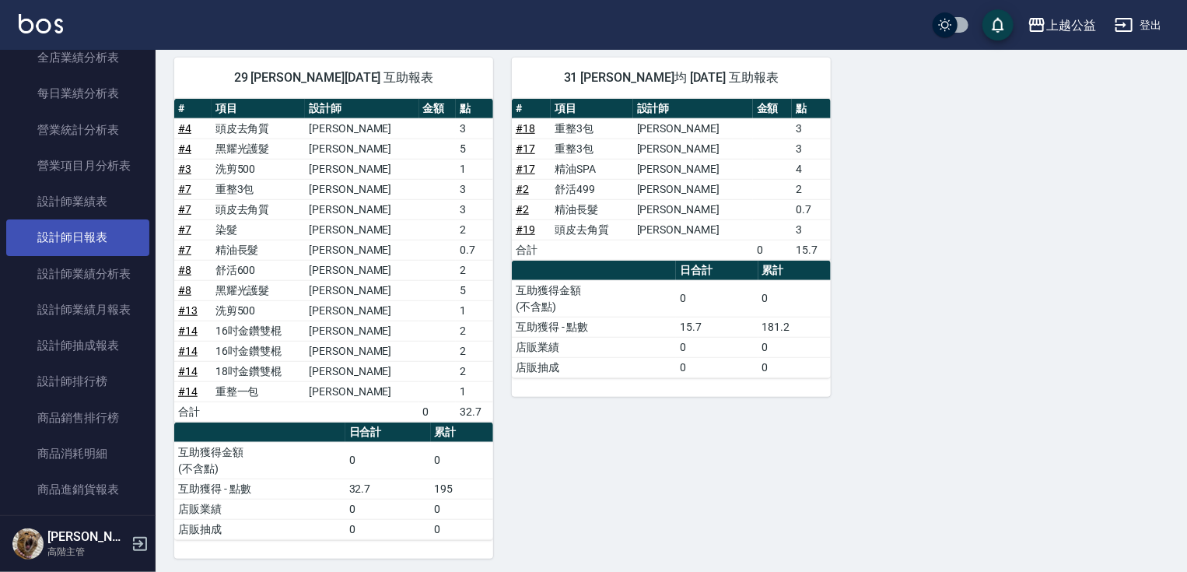
click at [100, 235] on link "設計師日報表" at bounding box center [77, 237] width 143 height 36
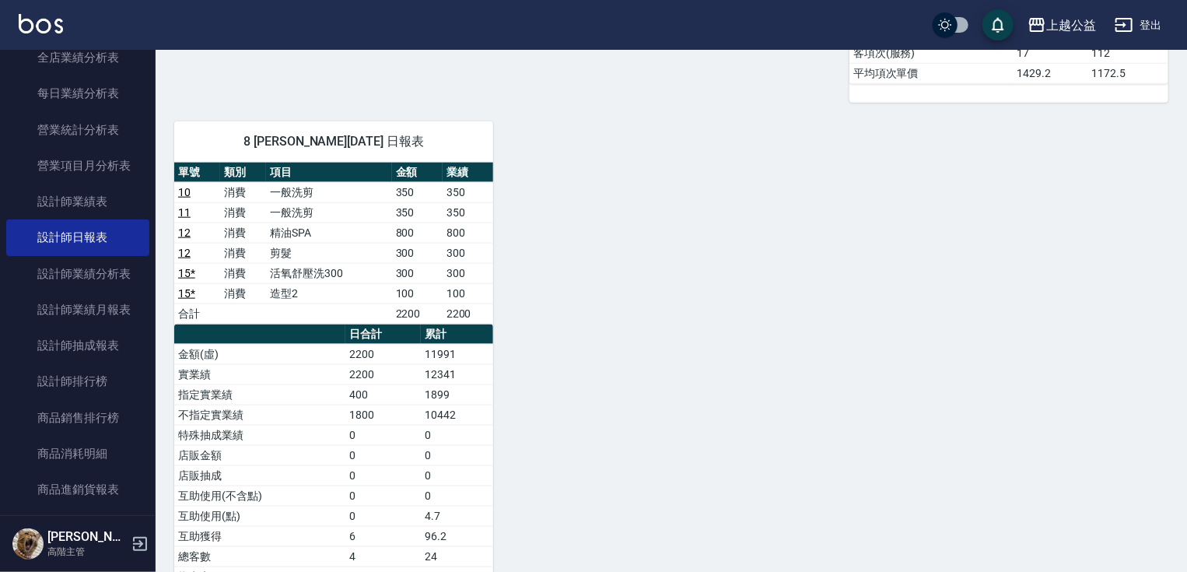
scroll to position [876, 0]
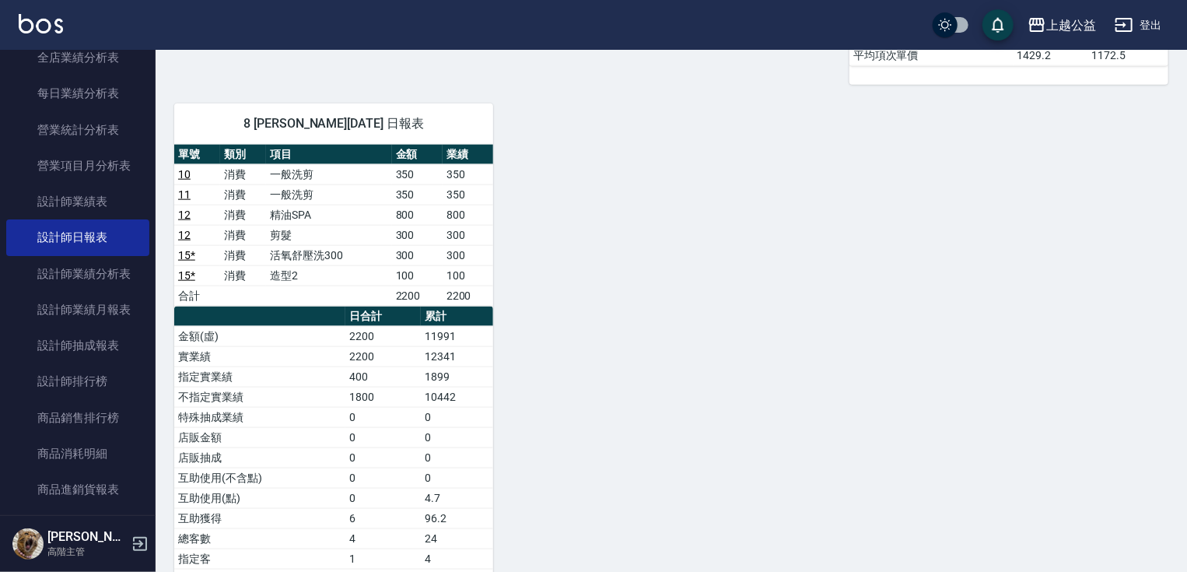
drag, startPoint x: 853, startPoint y: 292, endPoint x: 857, endPoint y: 283, distance: 10.4
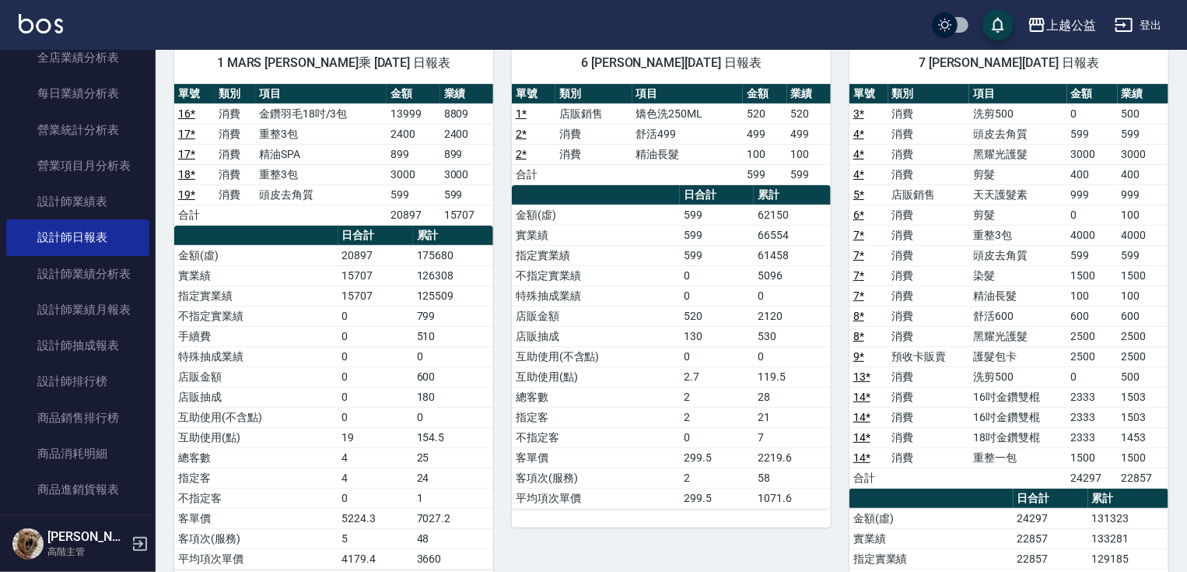
scroll to position [138, 0]
